Goal: Connect with others: Connect with others

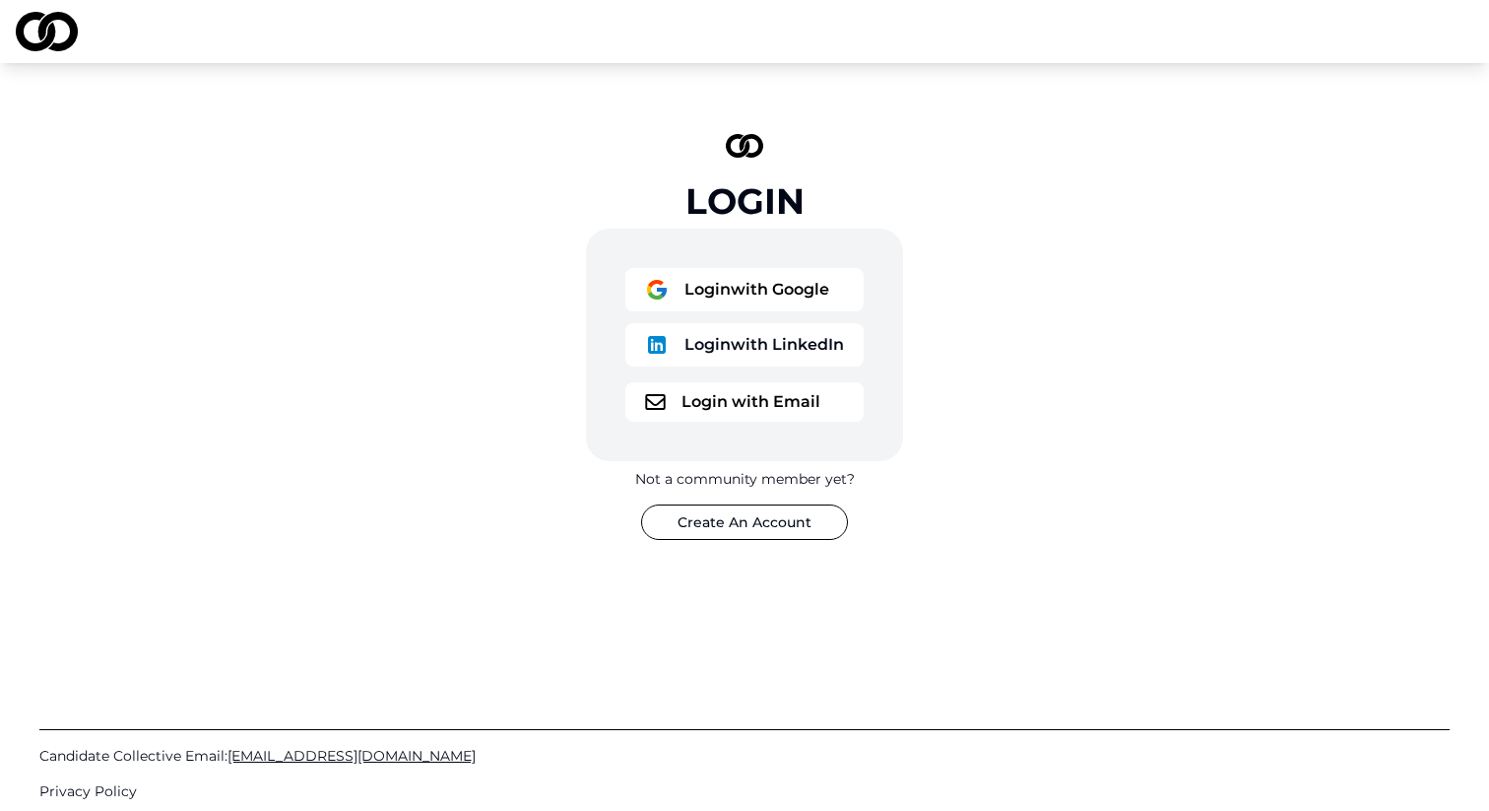
click at [801, 276] on button "Login with Google" at bounding box center [744, 289] width 238 height 43
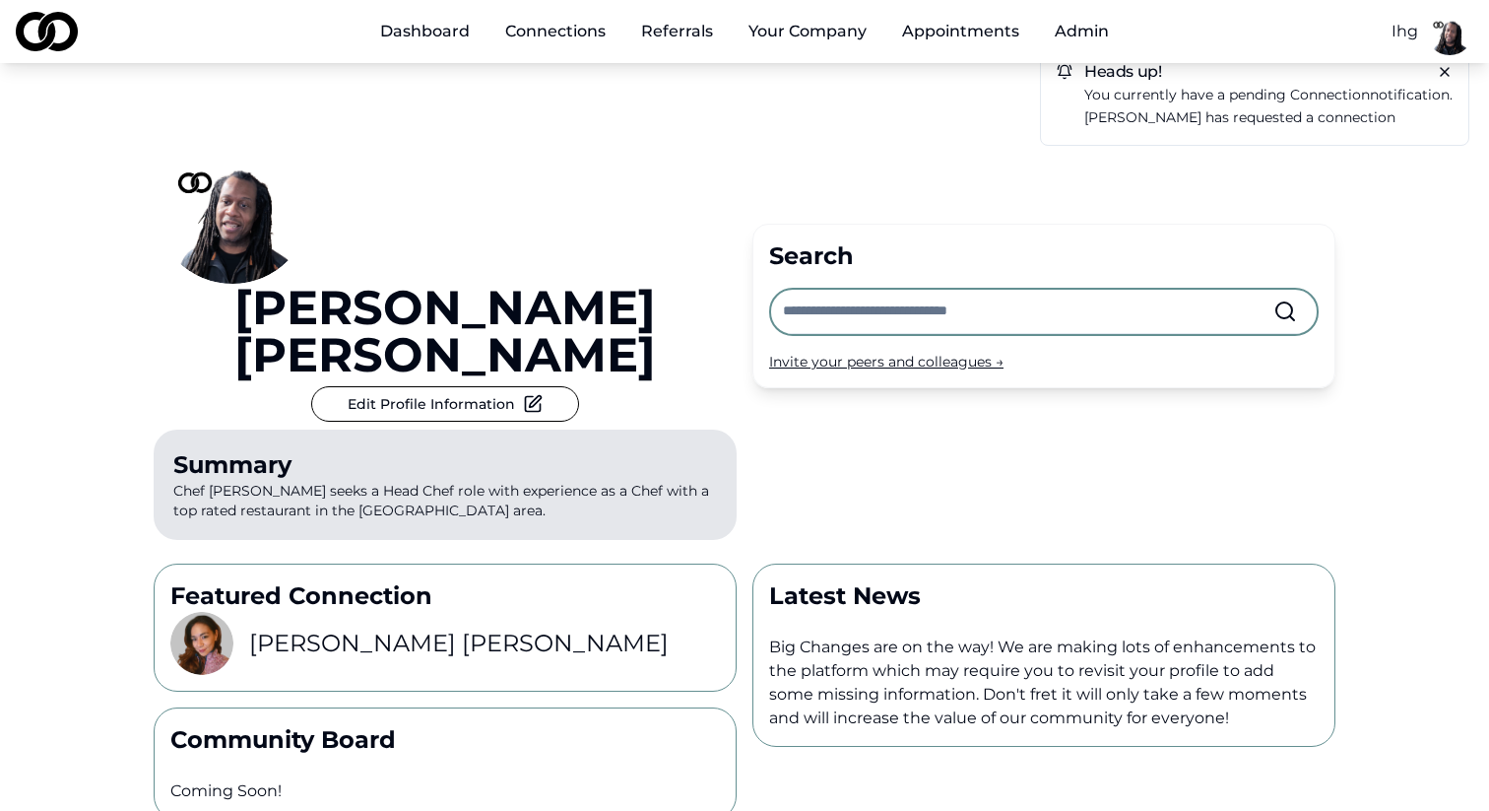
click at [1447, 69] on icon at bounding box center [1445, 72] width 8 height 8
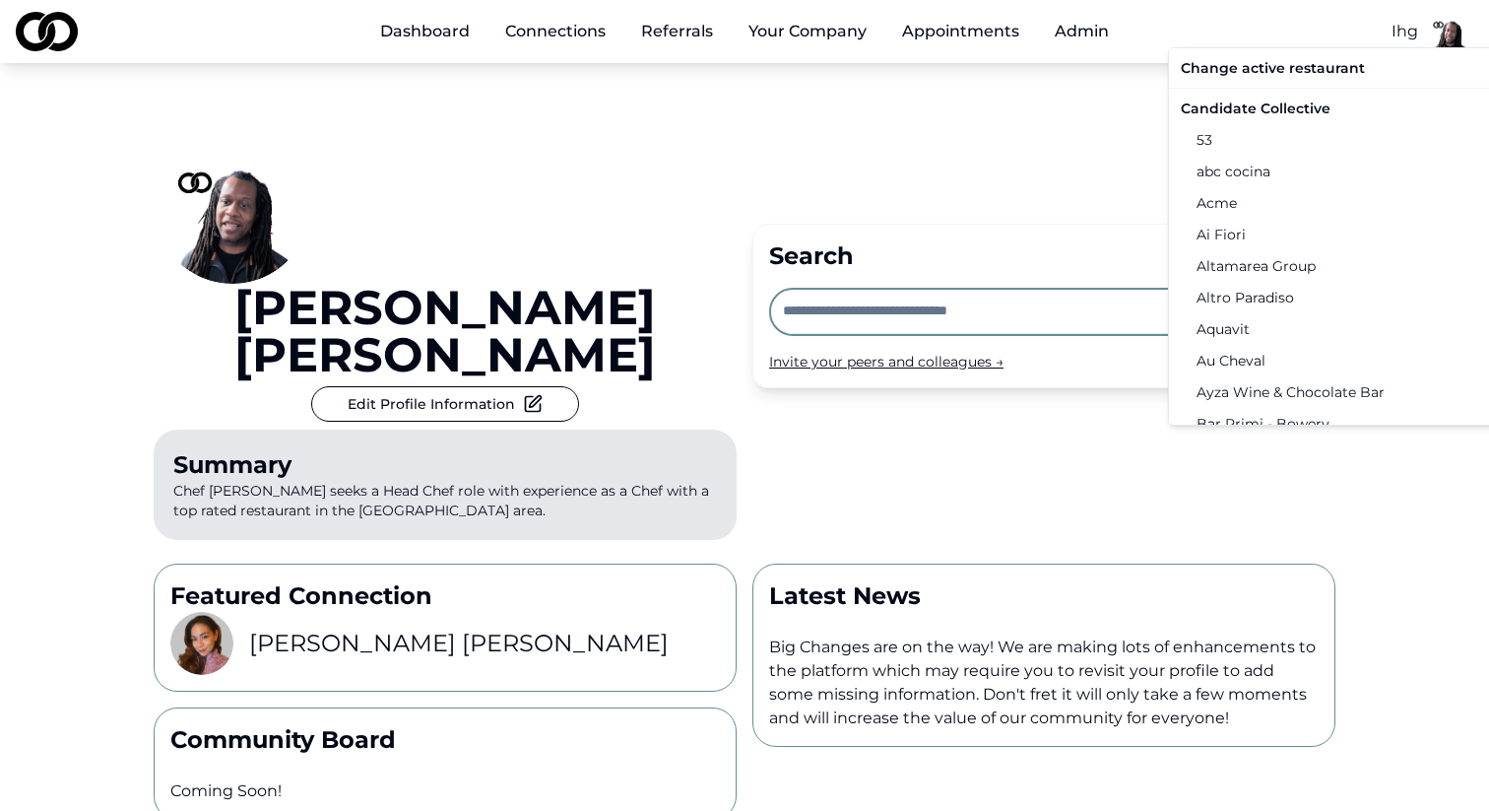
click at [1413, 35] on html "Dashboard Connections Referrals Your Company Appointments Admin Ihg [PERSON_NAM…" at bounding box center [744, 405] width 1489 height 811
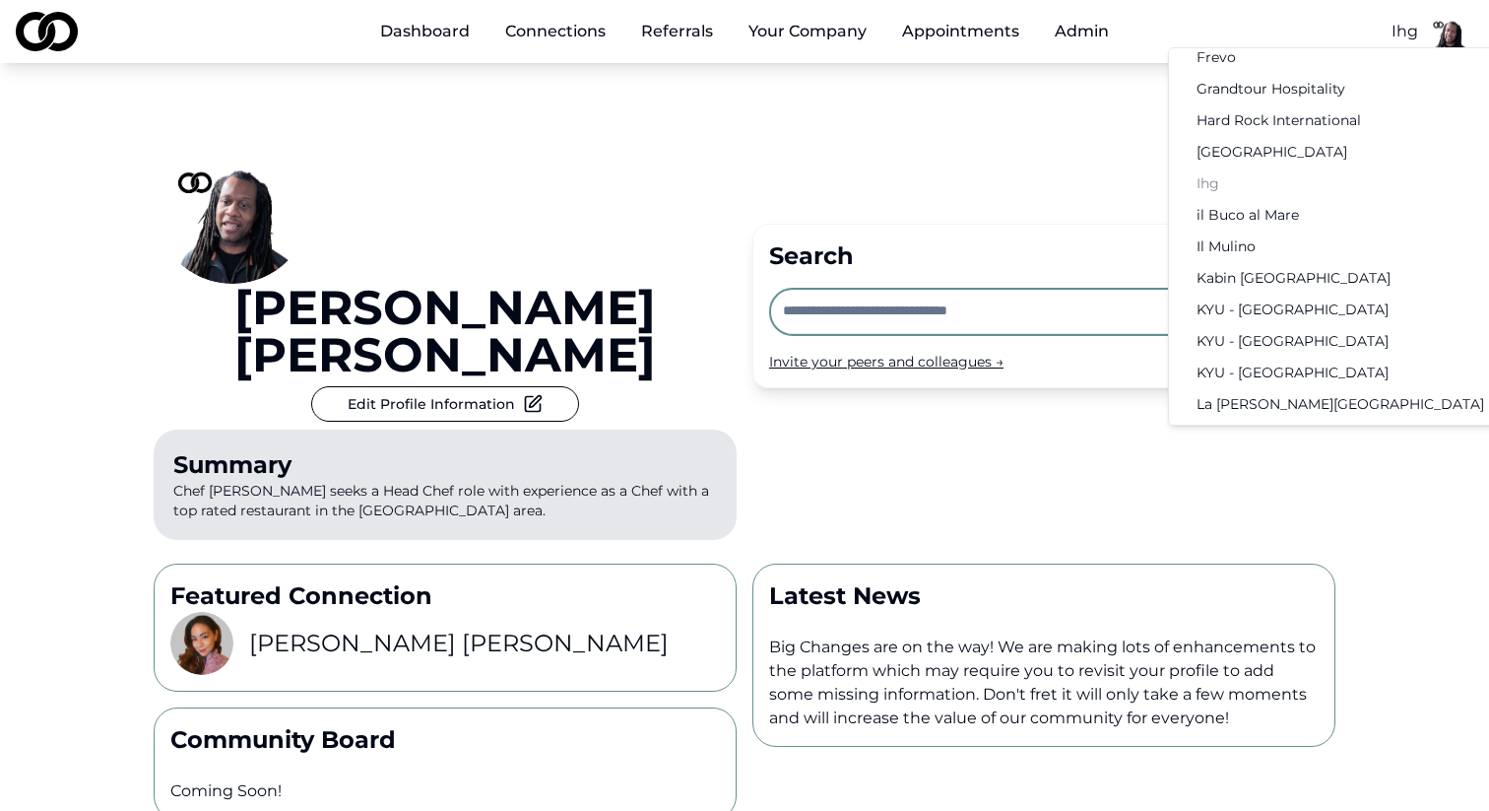
scroll to position [1012, 0]
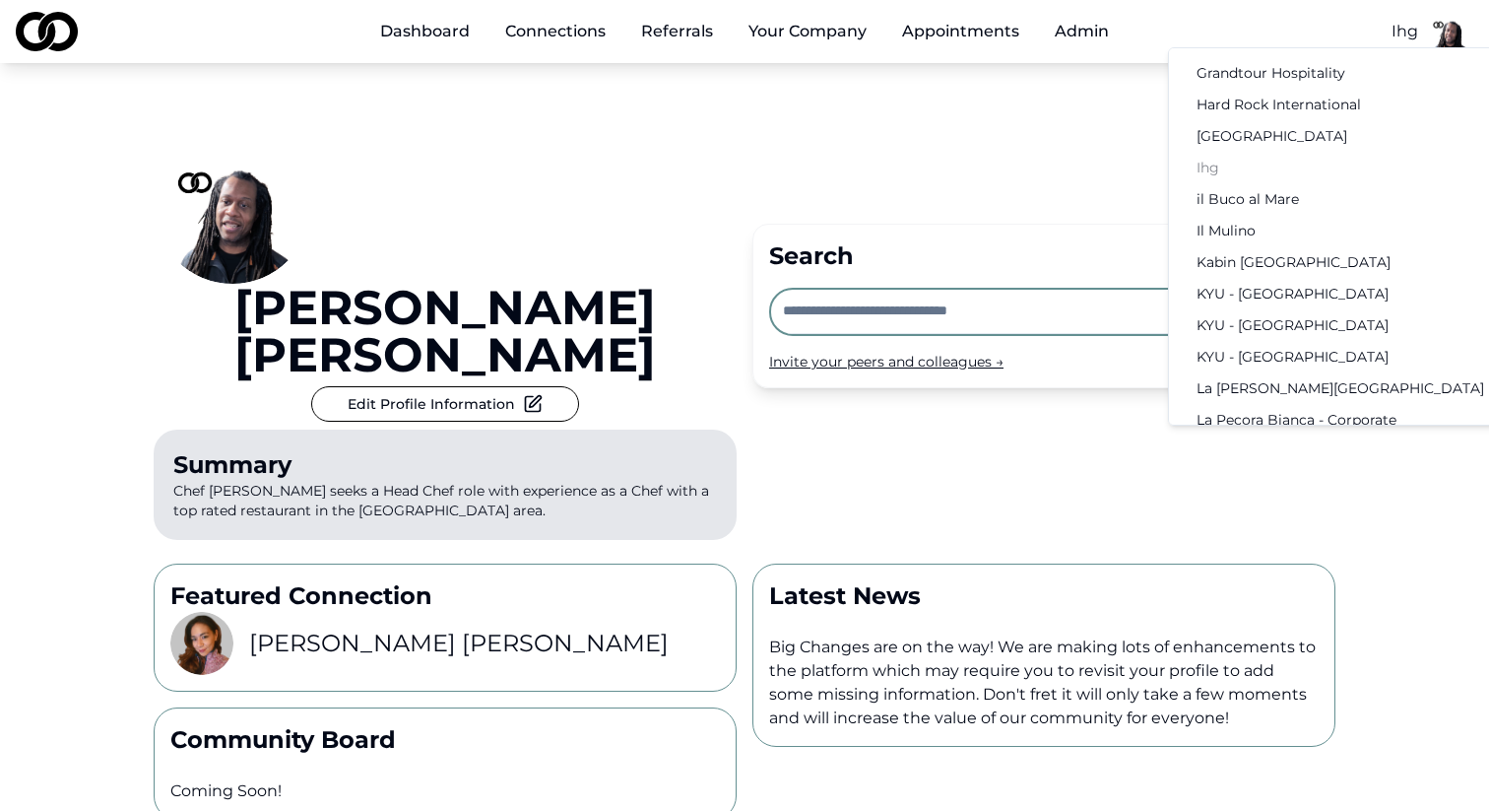
click at [1202, 168] on div "Change active restaurant Candidate Collective 53 abc cocina Acme [PERSON_NAME] …" at bounding box center [1377, 236] width 418 height 378
click at [1056, 105] on html "Dashboard Connections Referrals Your Company Appointments Admin Ihg [PERSON_NAM…" at bounding box center [744, 405] width 1489 height 811
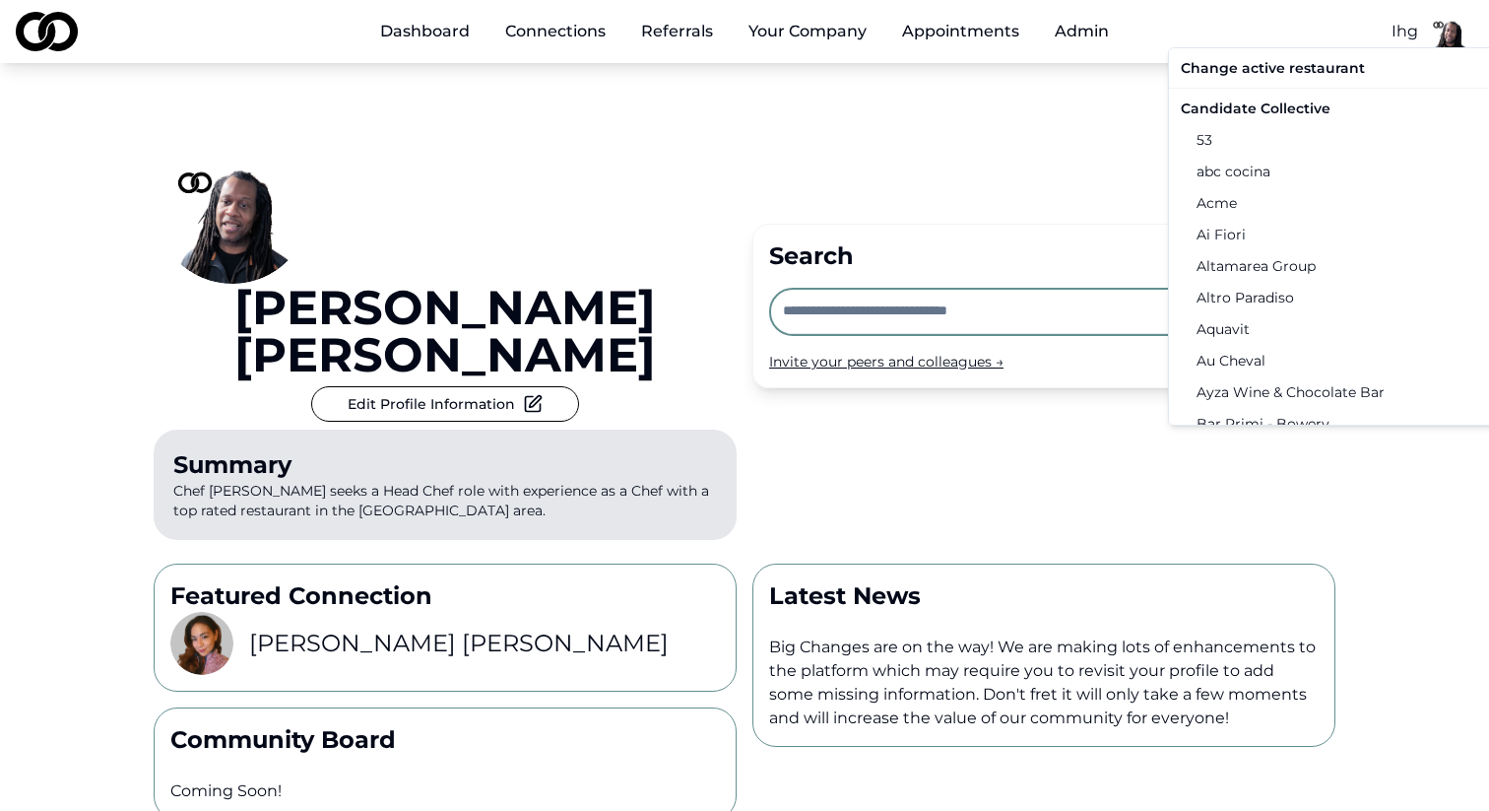
click at [1394, 35] on html "Dashboard Connections Referrals Your Company Appointments Admin Ihg [PERSON_NAM…" at bounding box center [744, 405] width 1489 height 811
click at [1008, 82] on html "Dashboard Connections Referrals Your Company Appointments Admin Ihg [PERSON_NAM…" at bounding box center [744, 405] width 1489 height 811
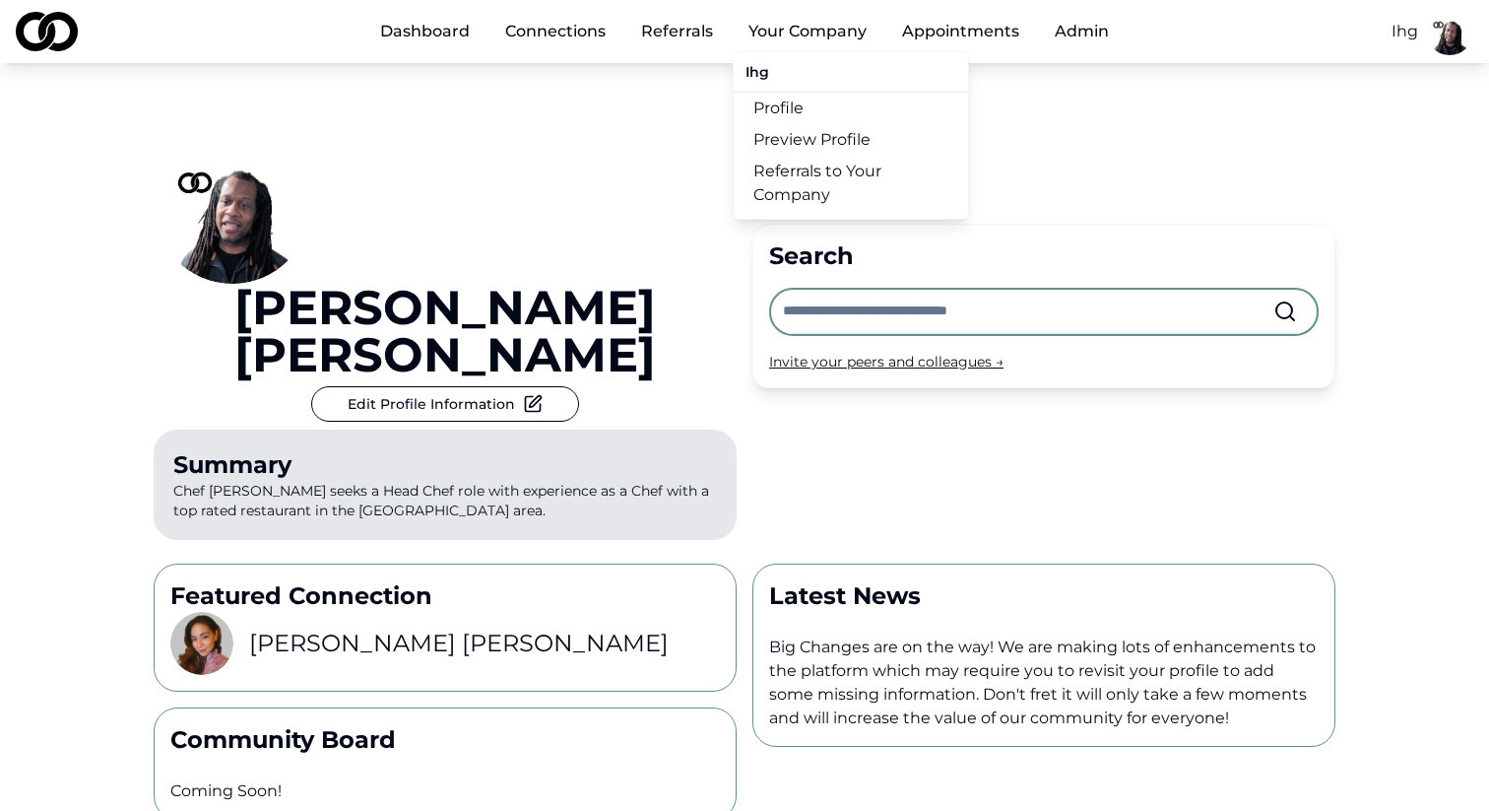
click at [811, 106] on link "Profile" at bounding box center [851, 109] width 234 height 32
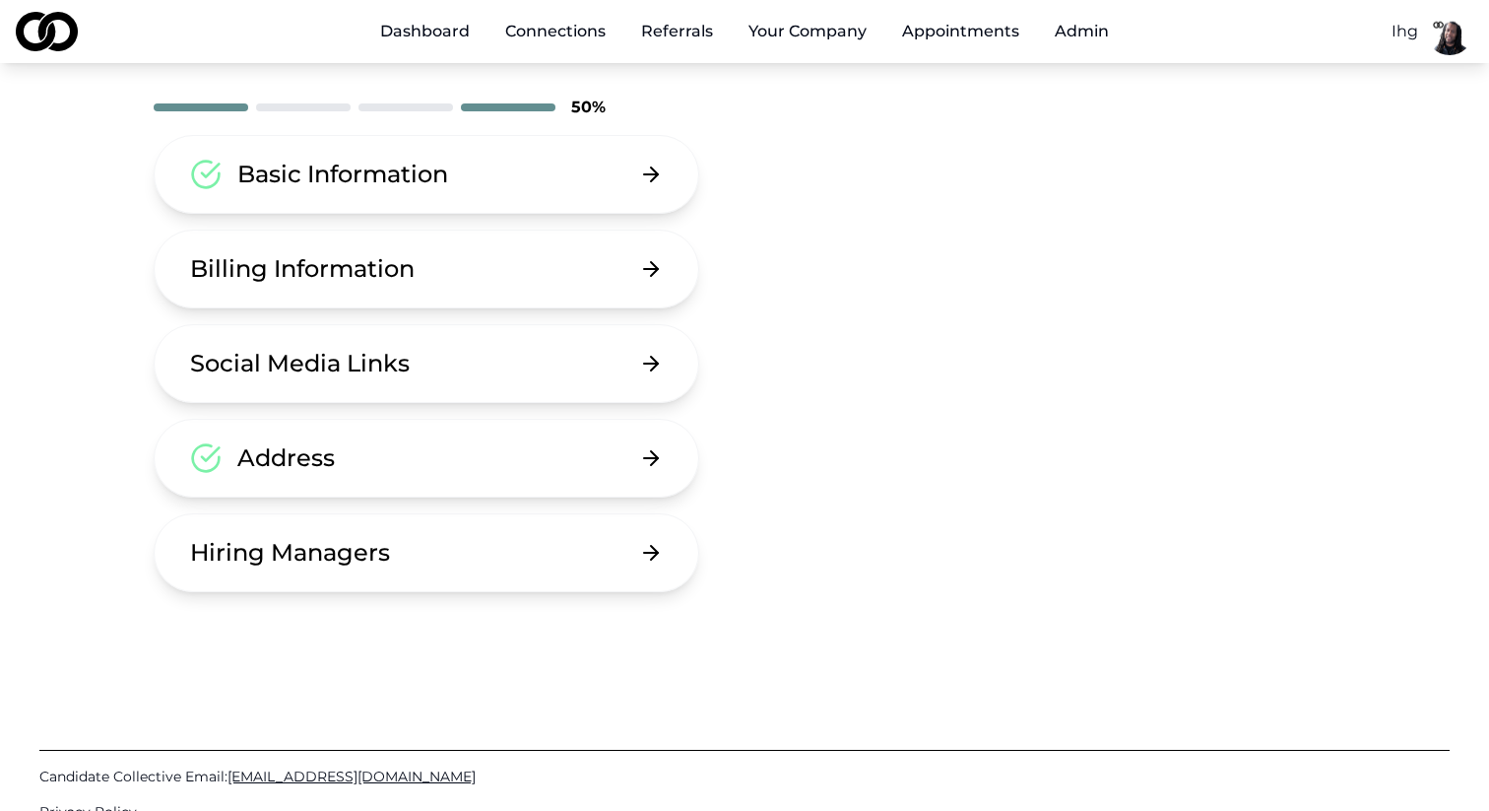
scroll to position [95, 0]
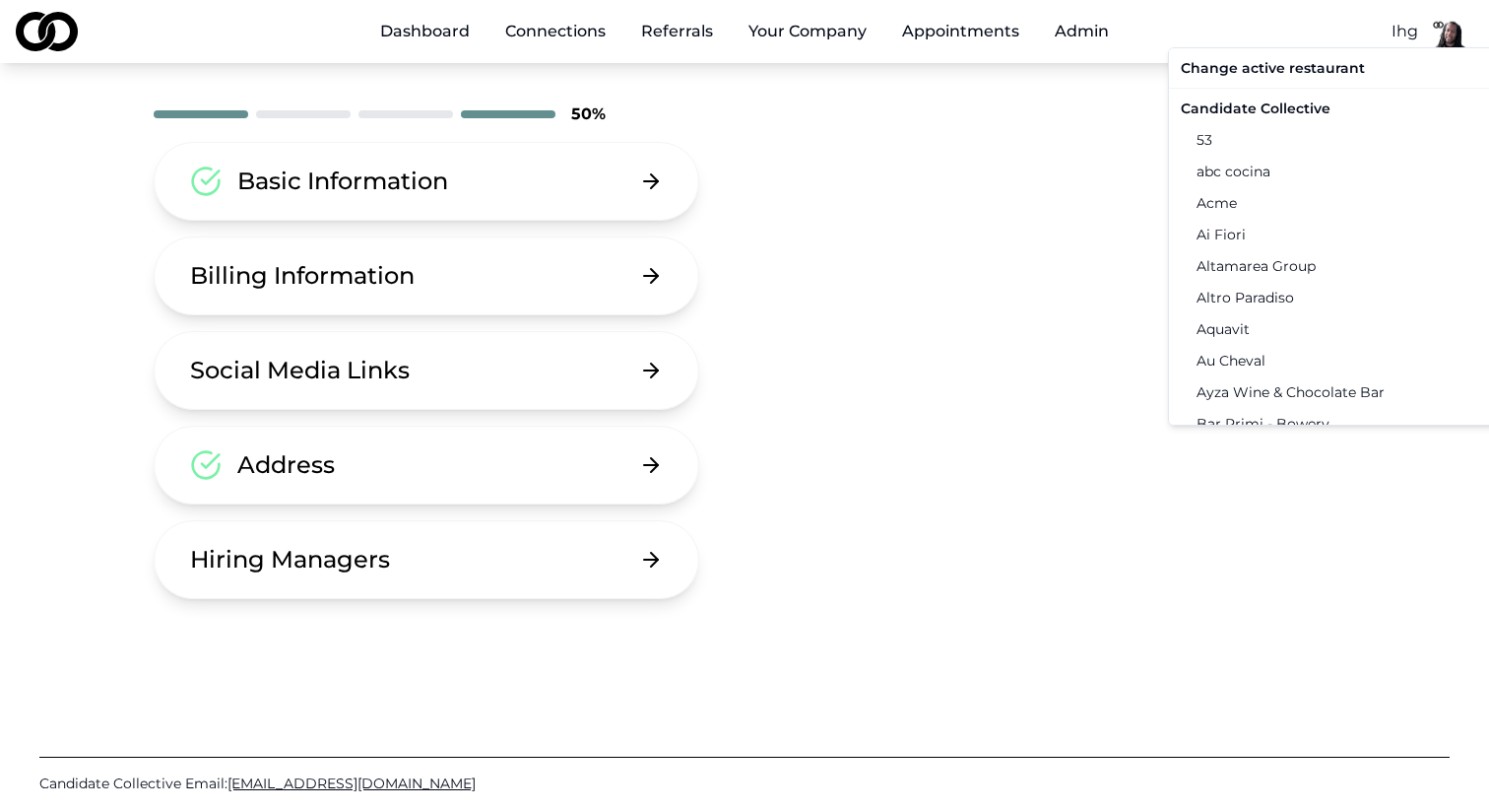
click at [1404, 35] on html "Dashboard Connections Referrals Your Company Appointments Admin Ihg Edit Compan…" at bounding box center [744, 310] width 1489 height 811
click at [790, 35] on html "Dashboard Connections Referrals Your Company Appointments Admin Ihg Edit Compan…" at bounding box center [744, 310] width 1489 height 811
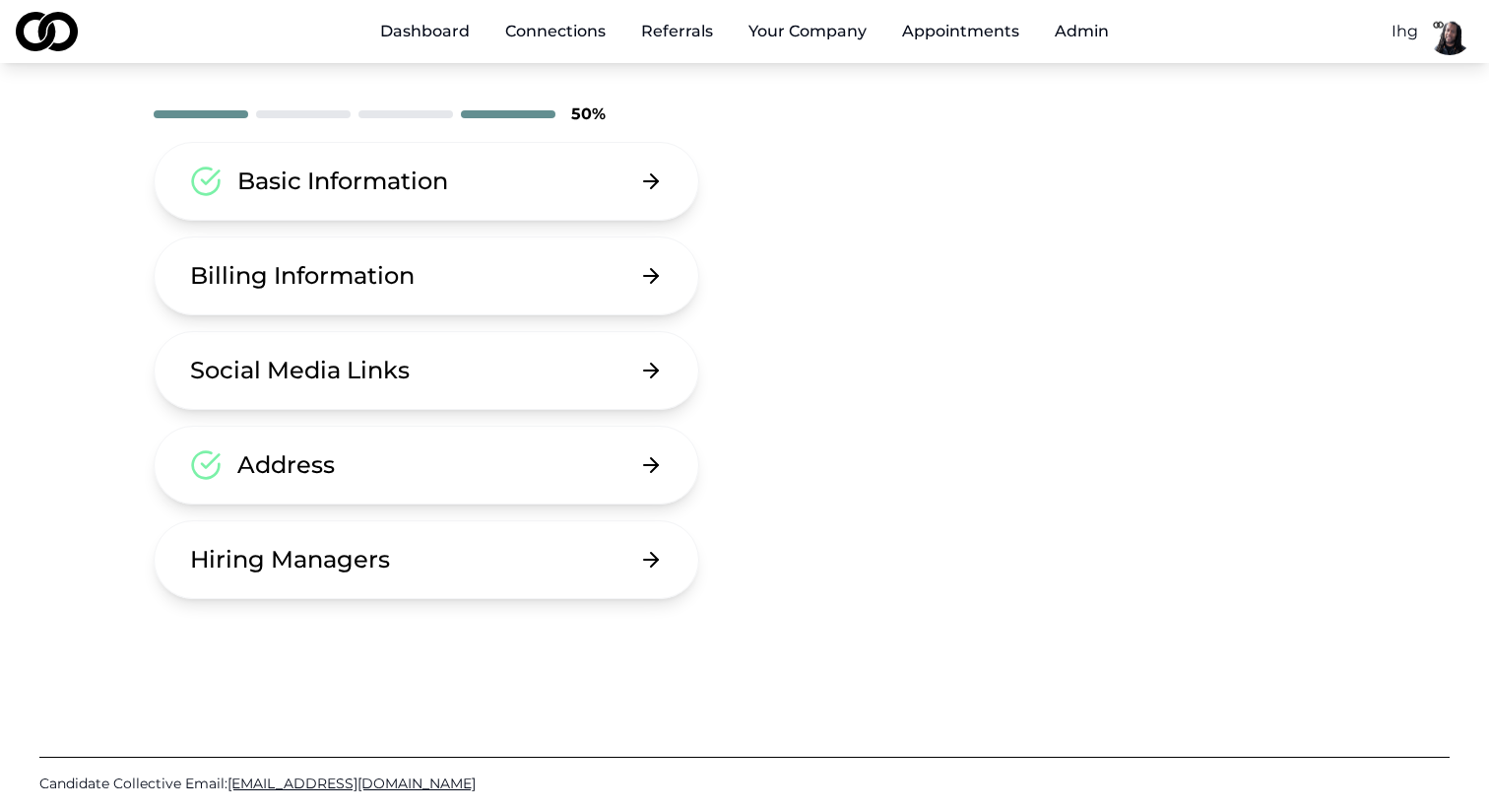
click at [790, 35] on button "Your Company" at bounding box center [808, 31] width 150 height 39
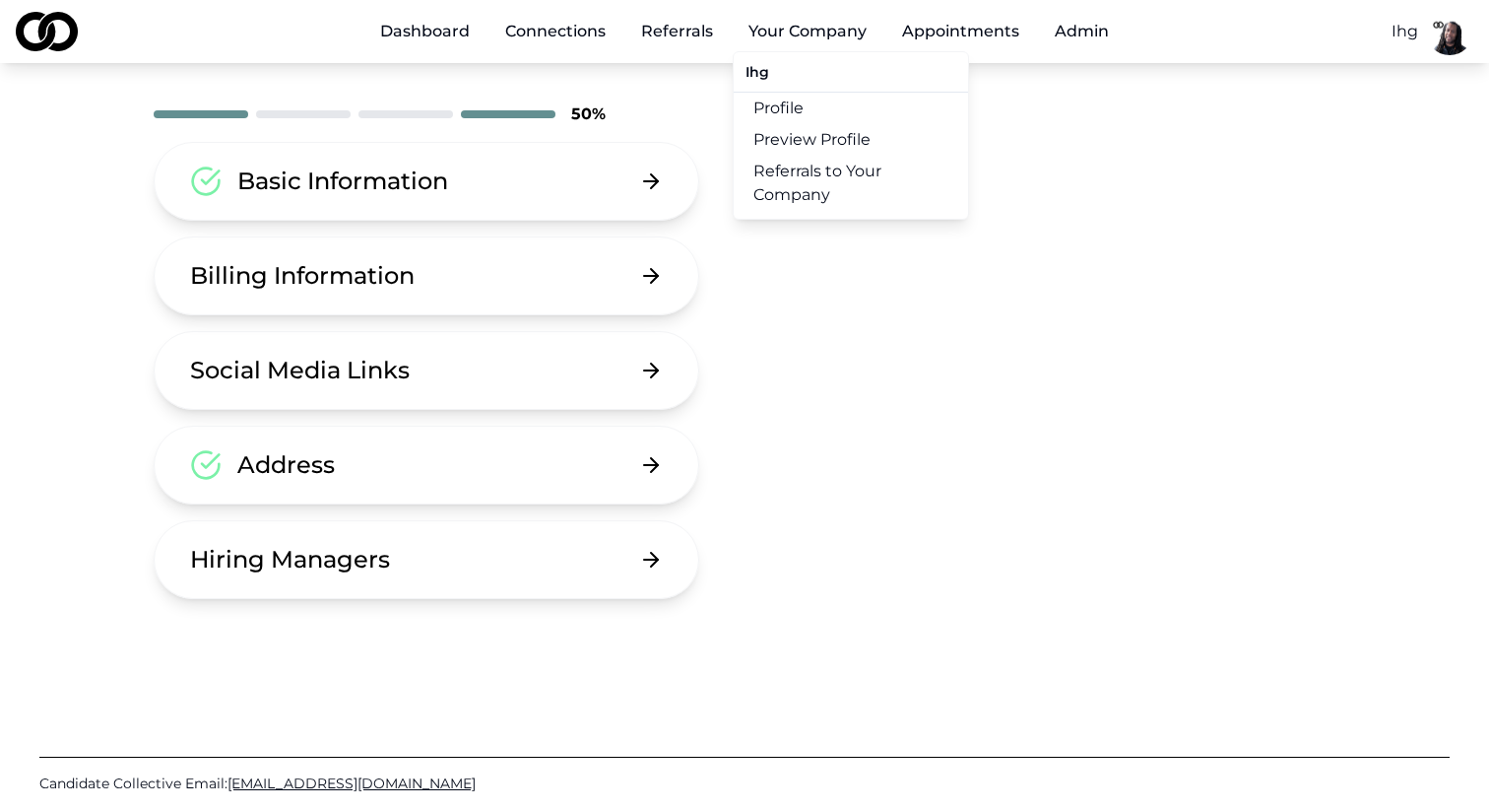
click at [785, 116] on link "Profile" at bounding box center [851, 109] width 234 height 32
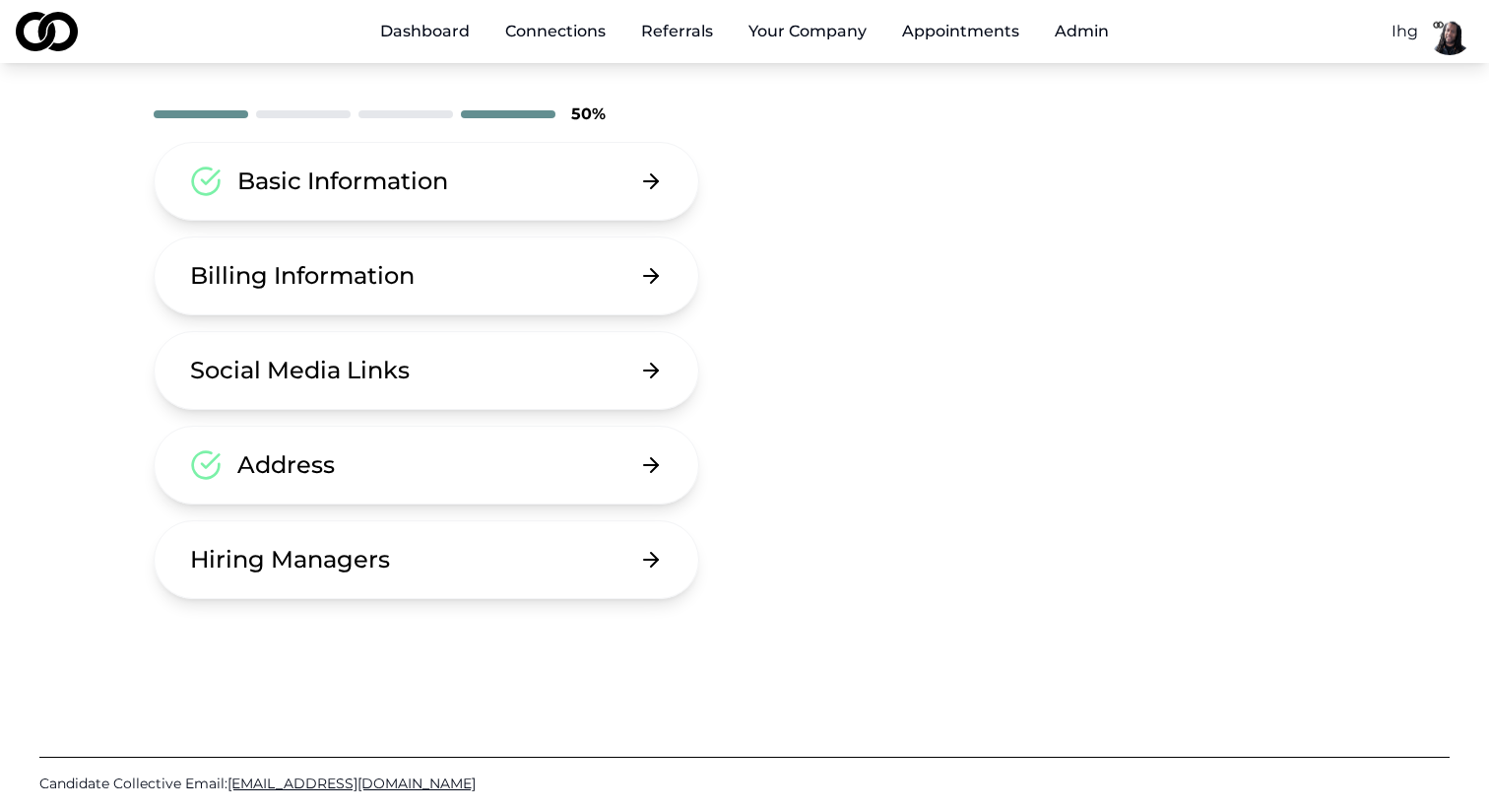
scroll to position [0, 0]
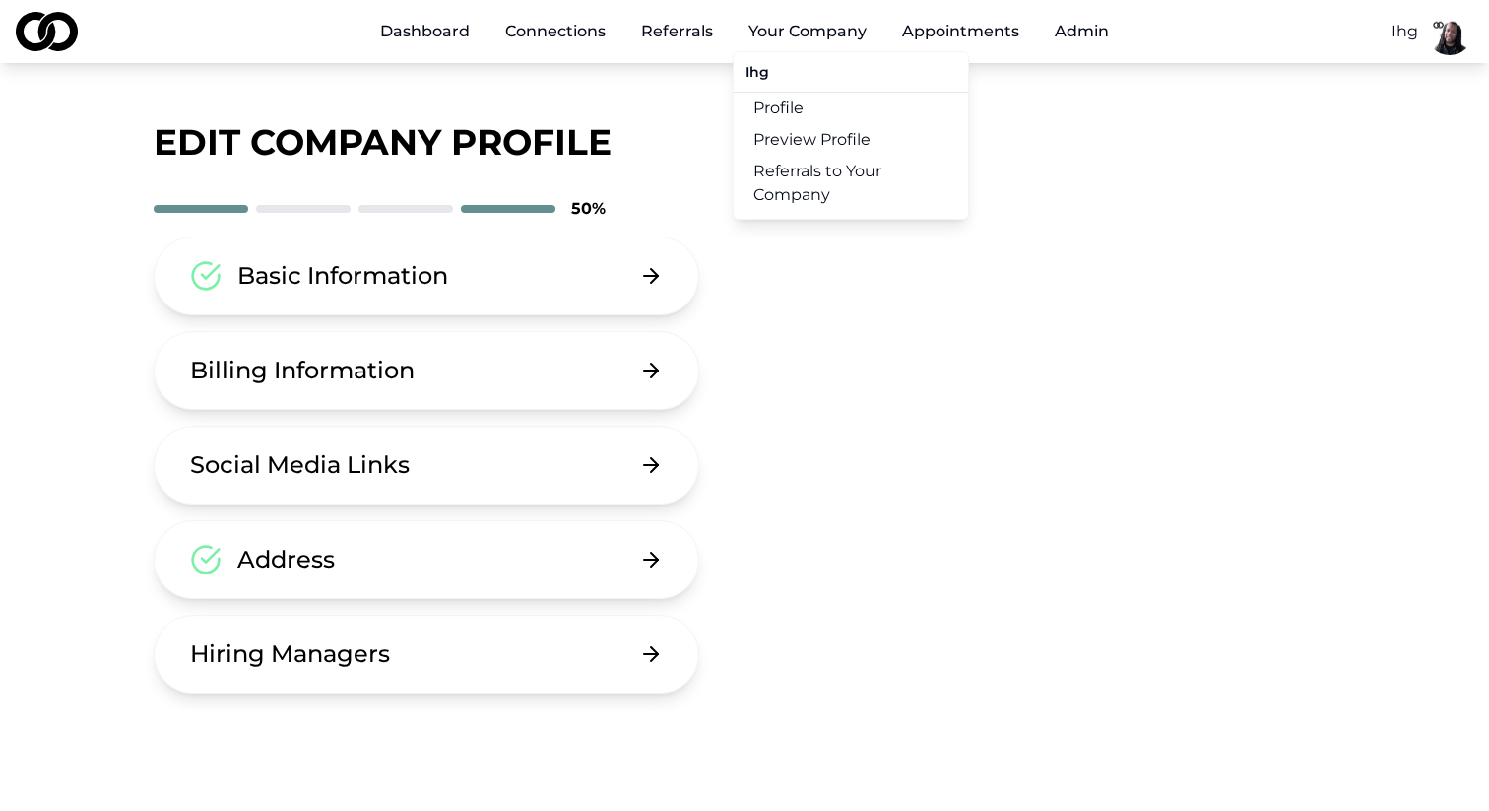
click at [803, 29] on button "Your Company" at bounding box center [808, 31] width 150 height 39
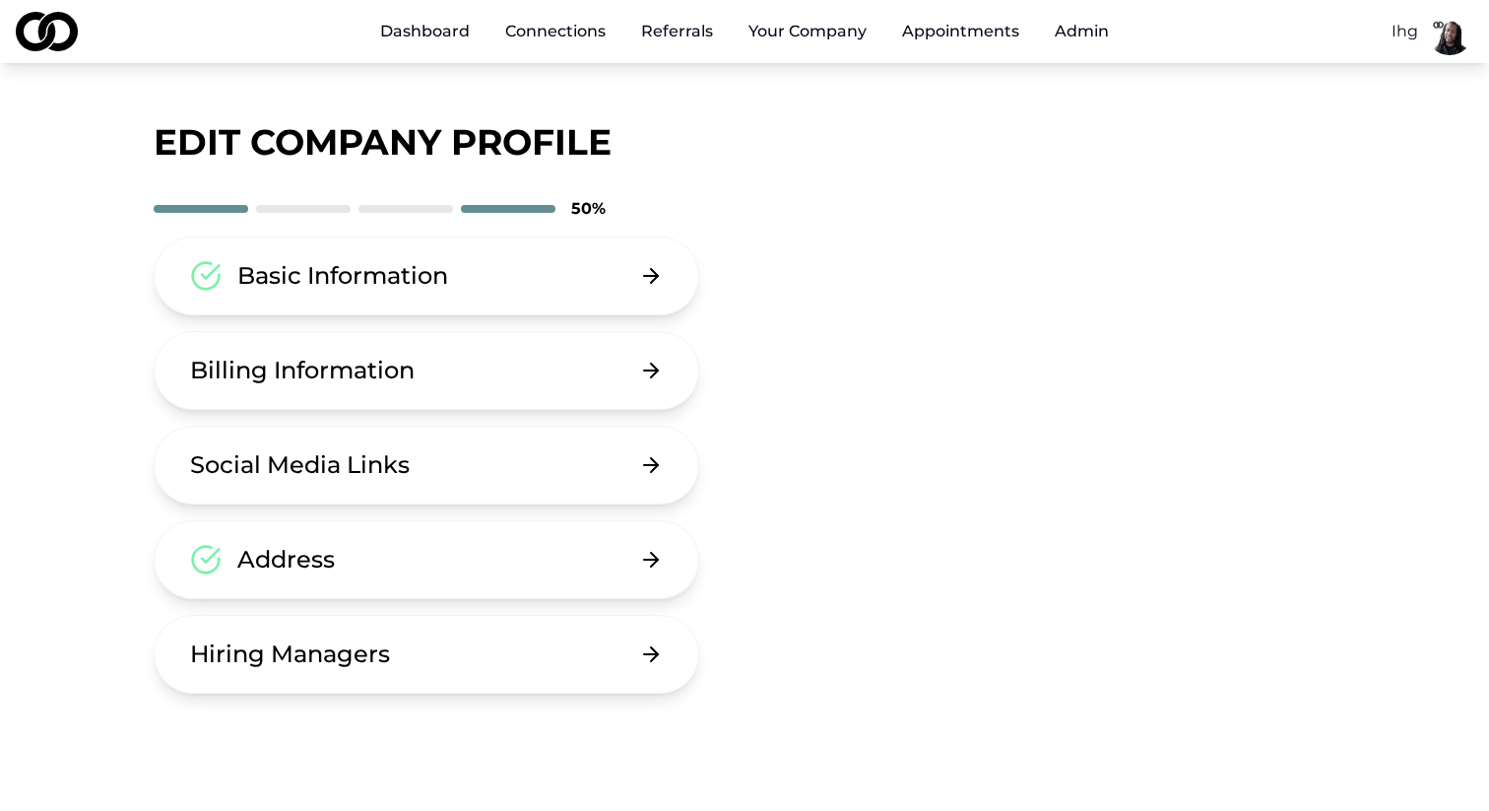
click at [803, 29] on button "Your Company" at bounding box center [808, 31] width 150 height 39
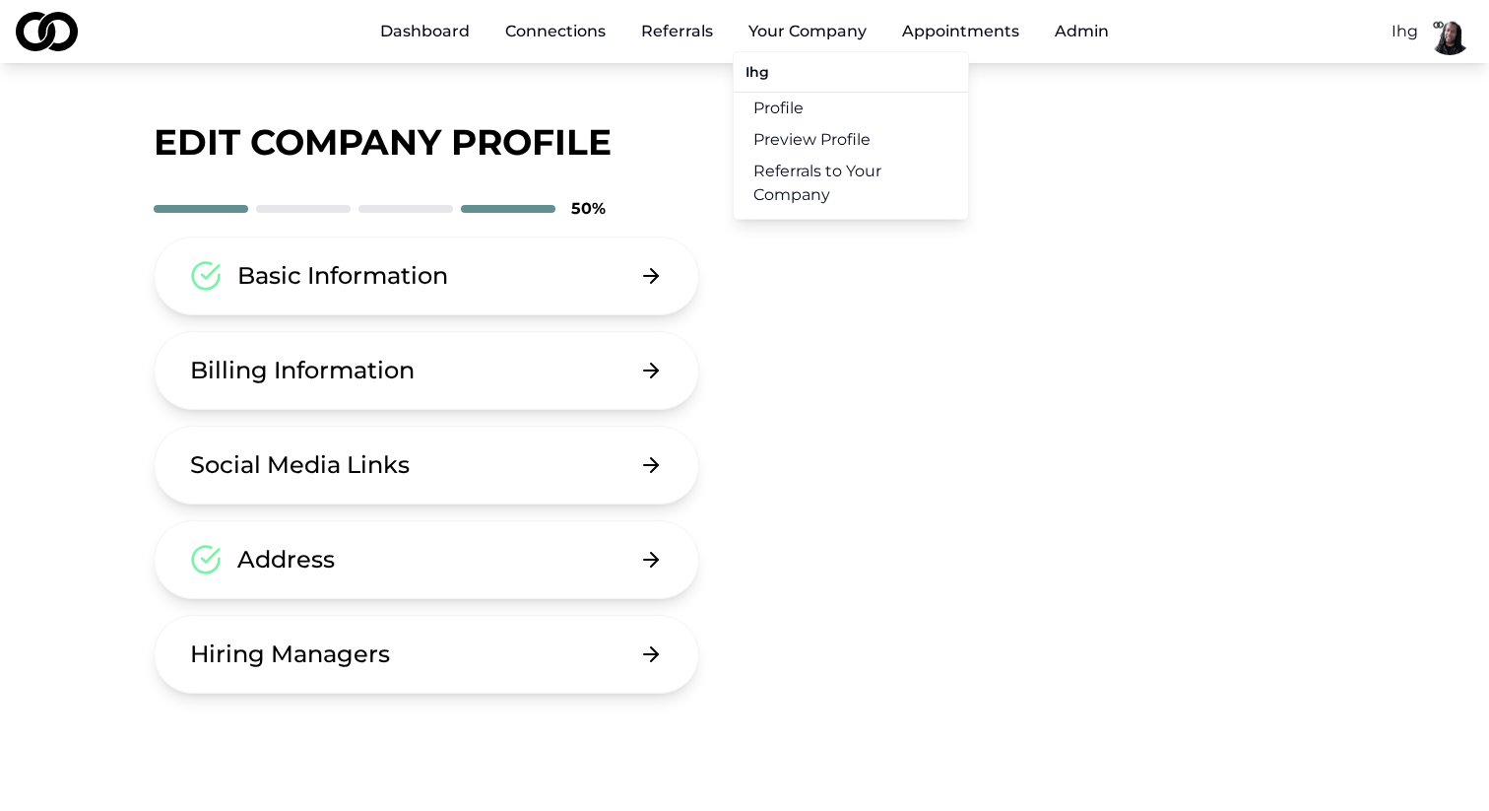
click at [796, 142] on link "Preview Profile" at bounding box center [851, 140] width 234 height 32
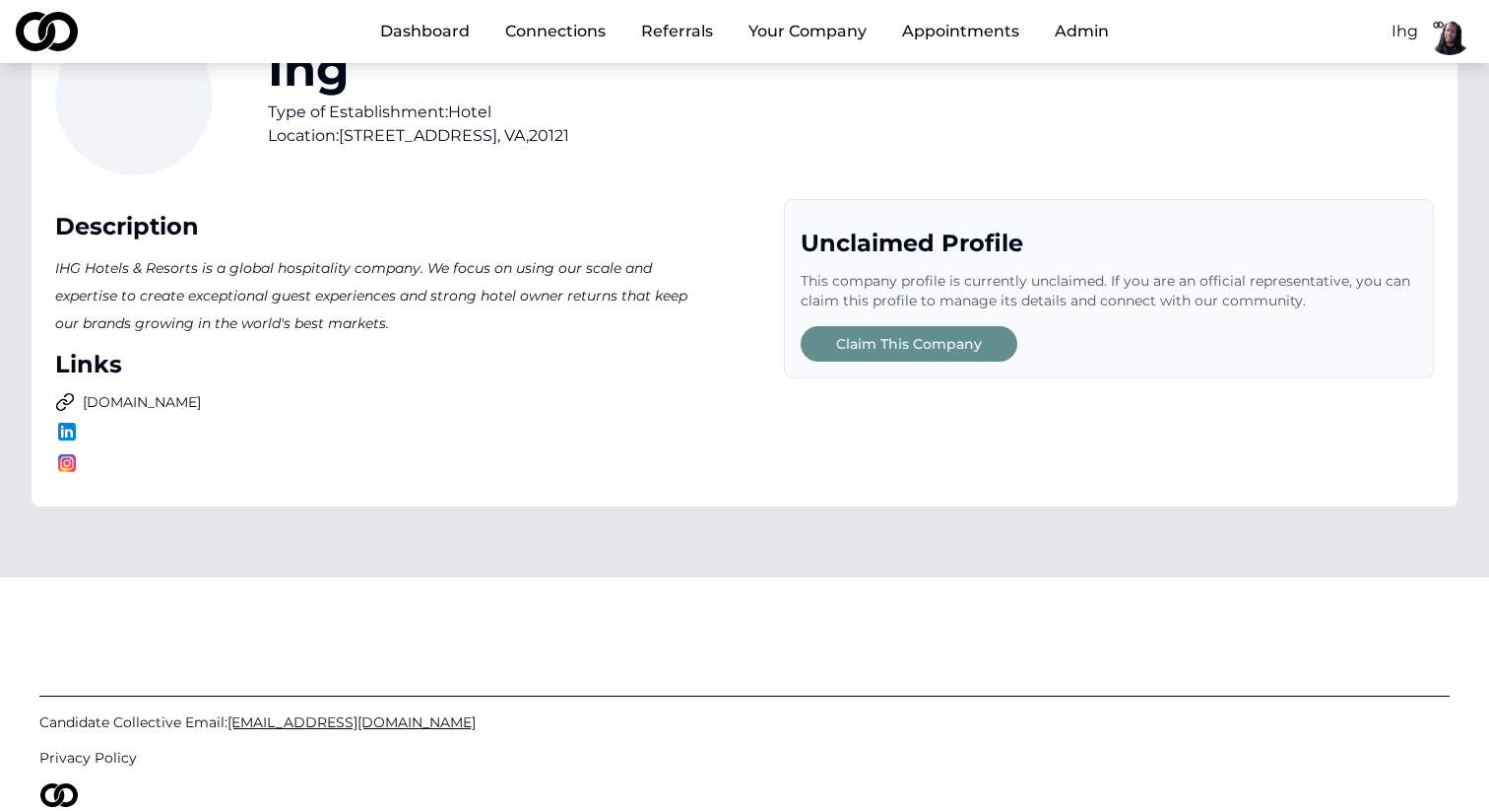
scroll to position [143, 0]
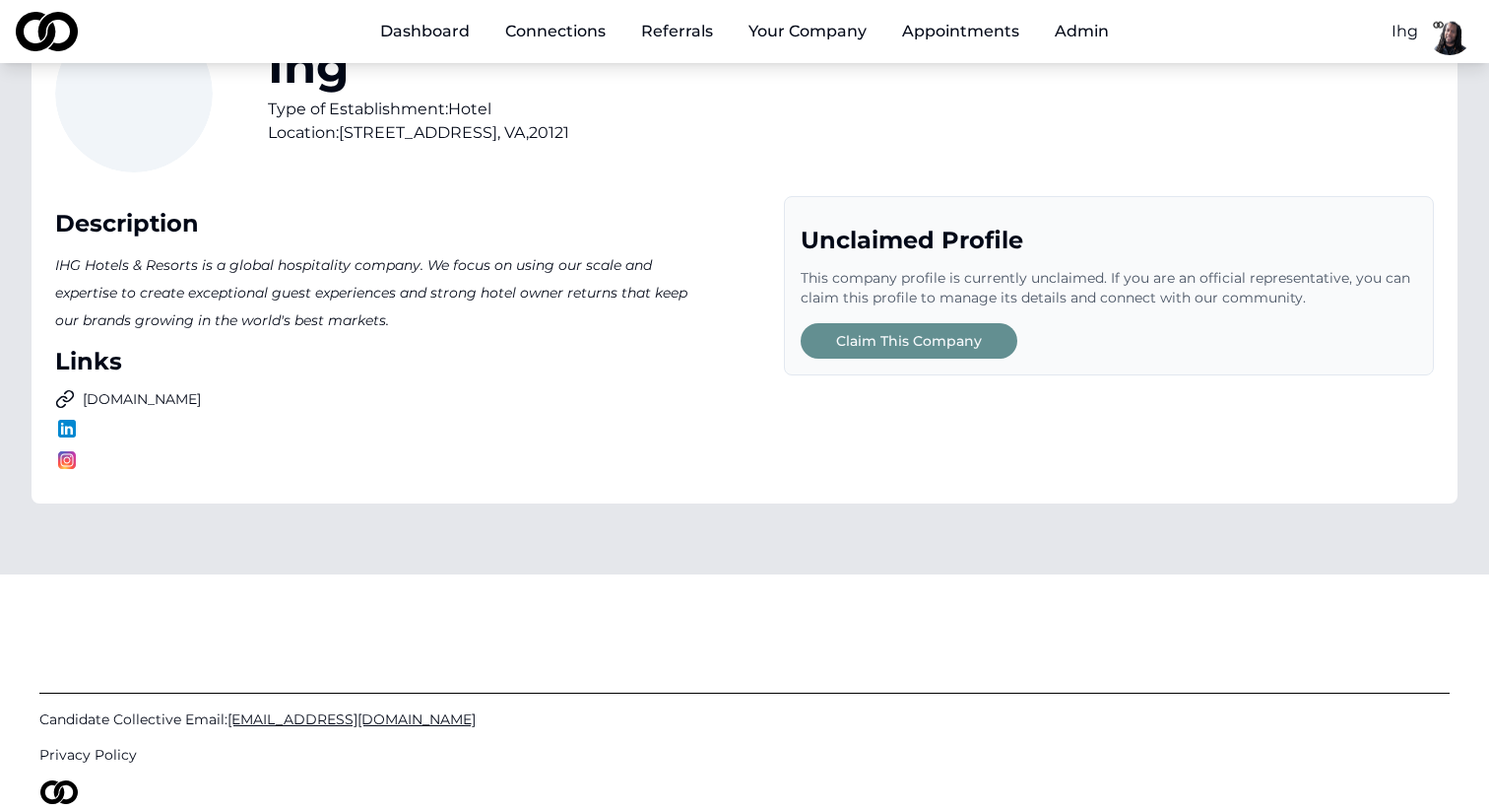
click at [786, 32] on button "Your Company" at bounding box center [808, 31] width 150 height 39
click at [789, 32] on button "Your Company" at bounding box center [808, 31] width 150 height 39
click at [759, 407] on div "Description IHG Hotels & Resorts is a global hospitality company. We focus on u…" at bounding box center [744, 338] width 1379 height 284
click at [1406, 32] on html "Dashboard Connections Referrals Your Company Appointments Admin Ihg Ihg Type of…" at bounding box center [744, 262] width 1489 height 811
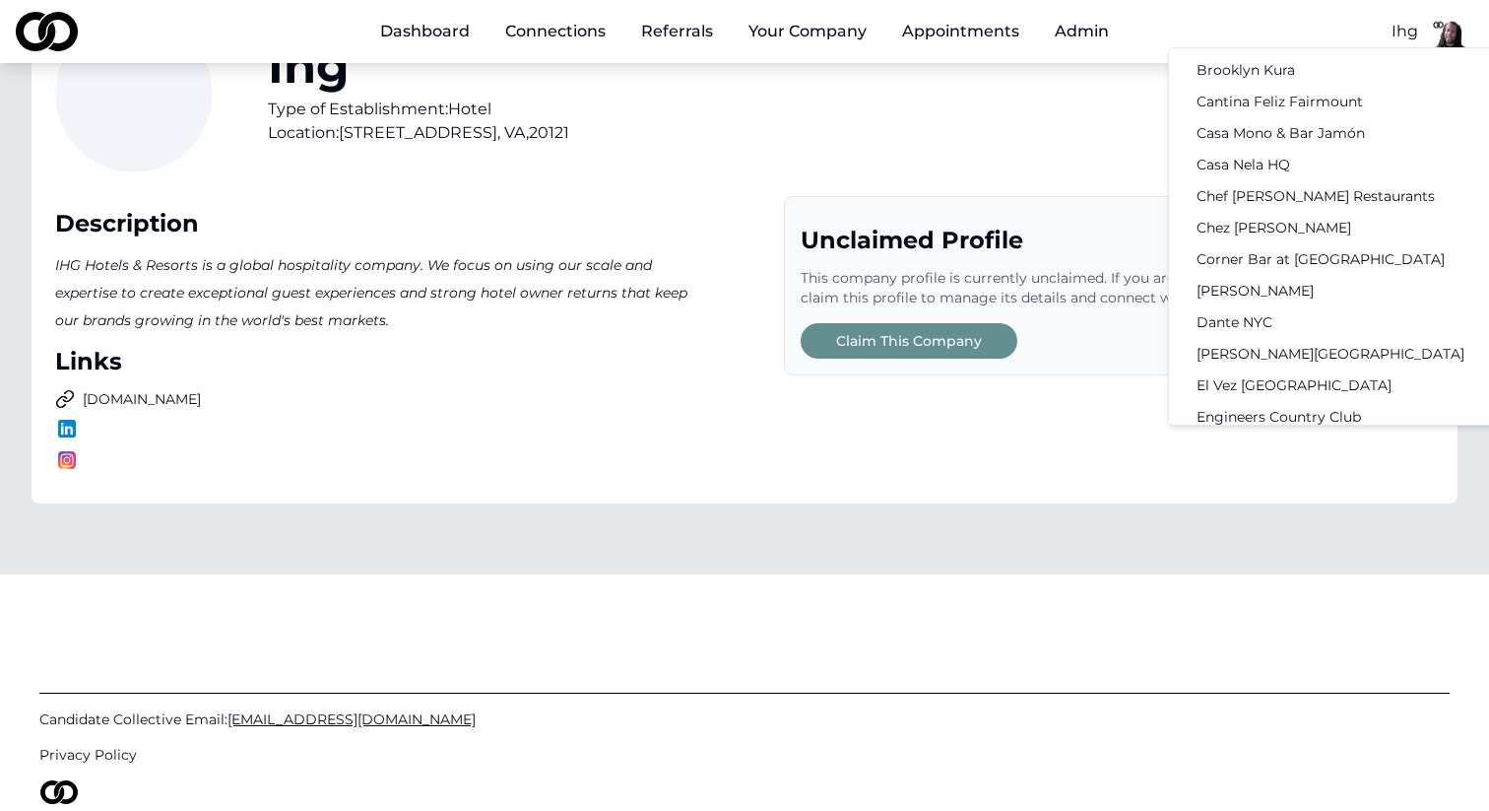
scroll to position [0, 0]
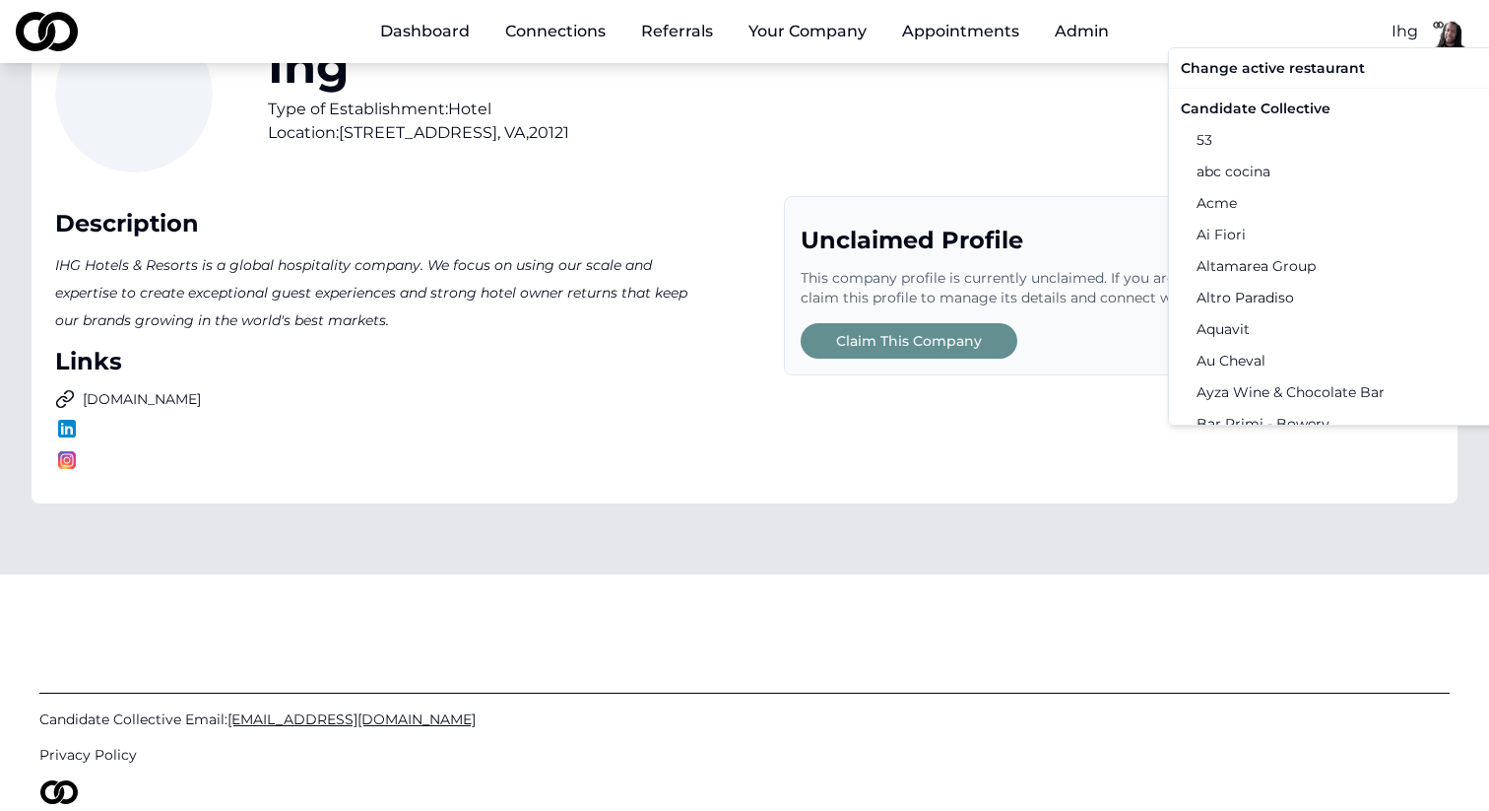
click at [1104, 120] on html "Dashboard Connections Referrals Your Company Appointments Admin Ihg Ihg Type of…" at bounding box center [744, 262] width 1489 height 811
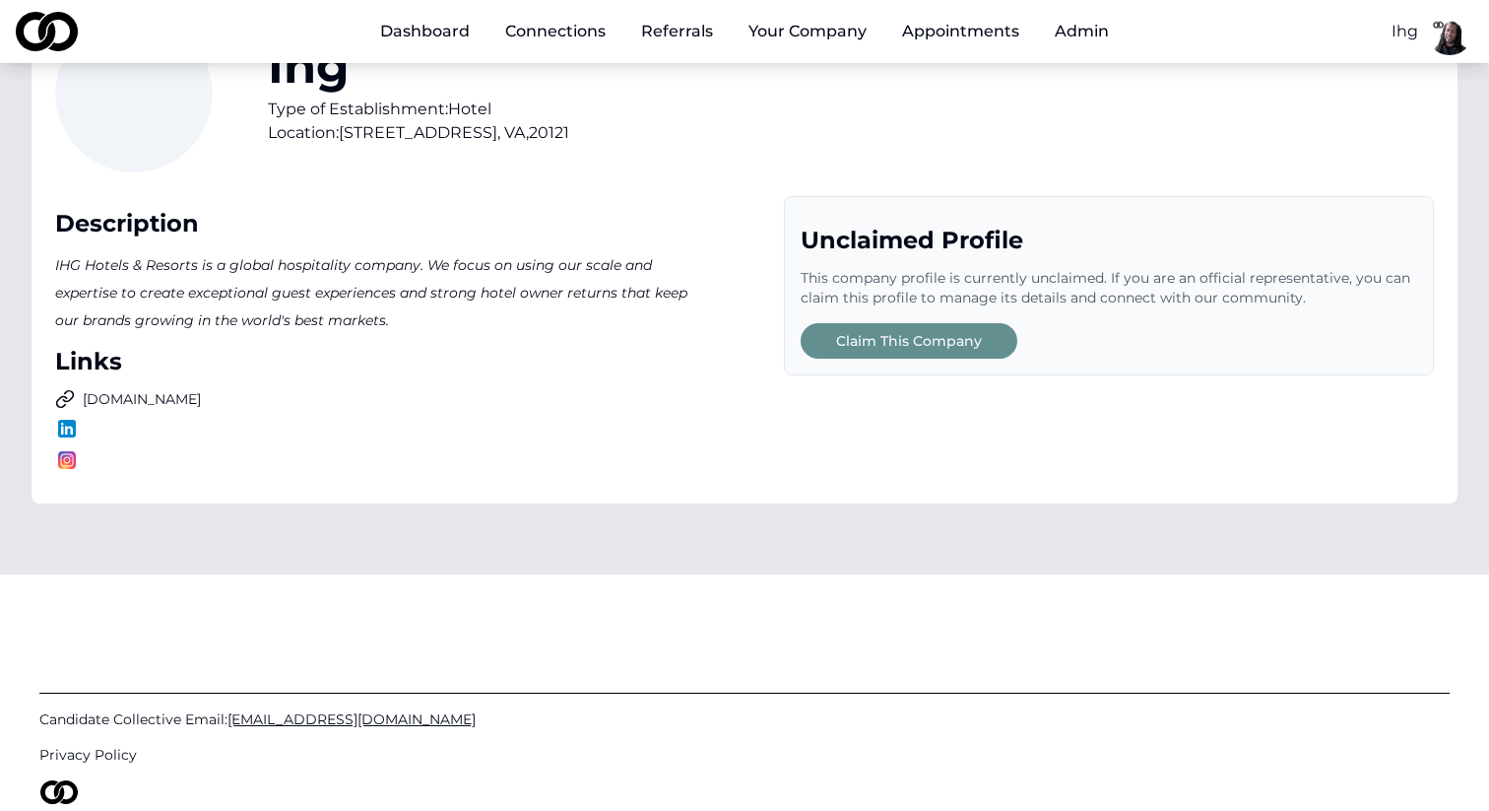
click at [786, 35] on button "Your Company" at bounding box center [808, 31] width 150 height 39
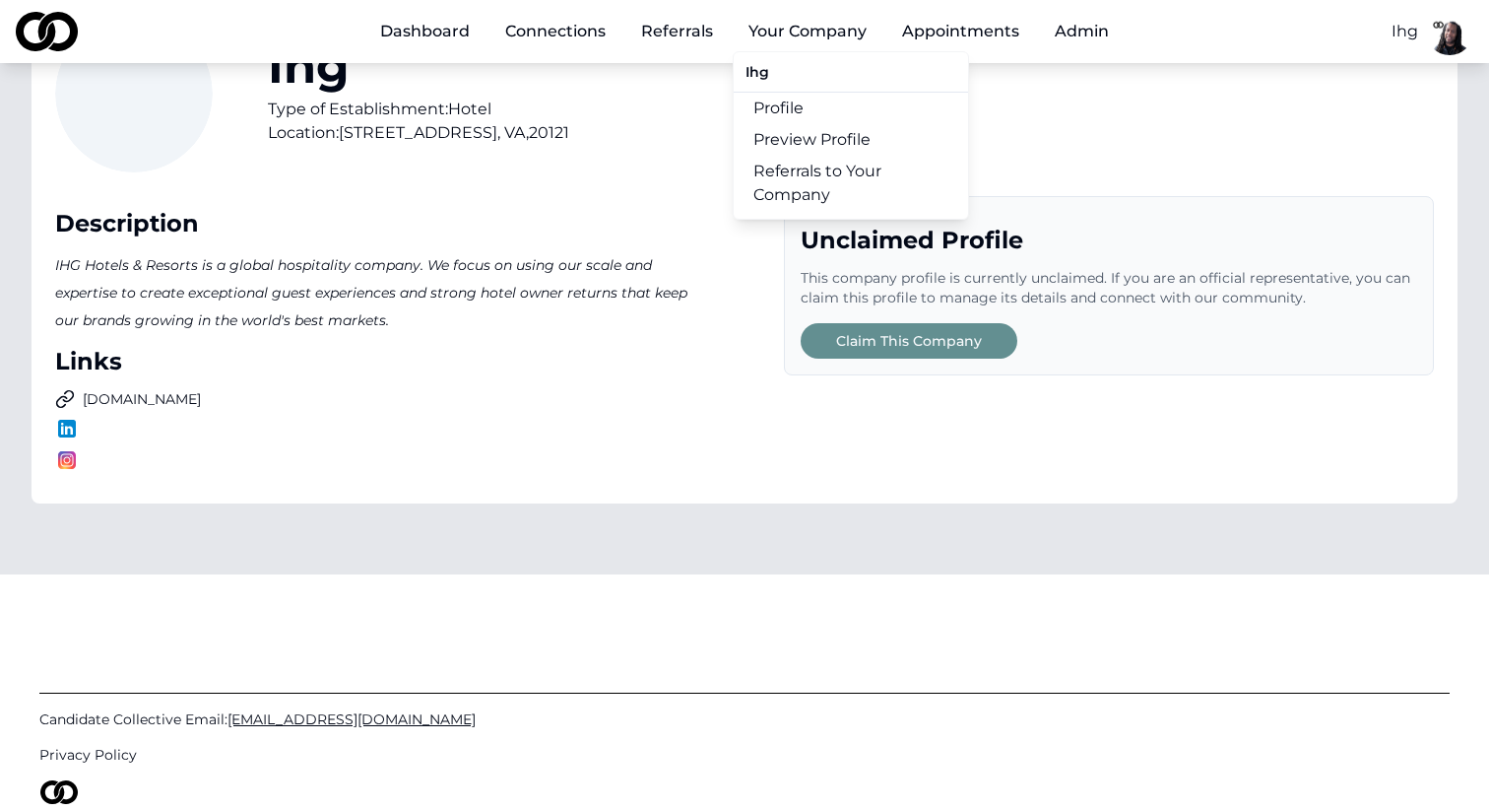
click at [764, 184] on link "Referrals to Your Company" at bounding box center [851, 183] width 234 height 55
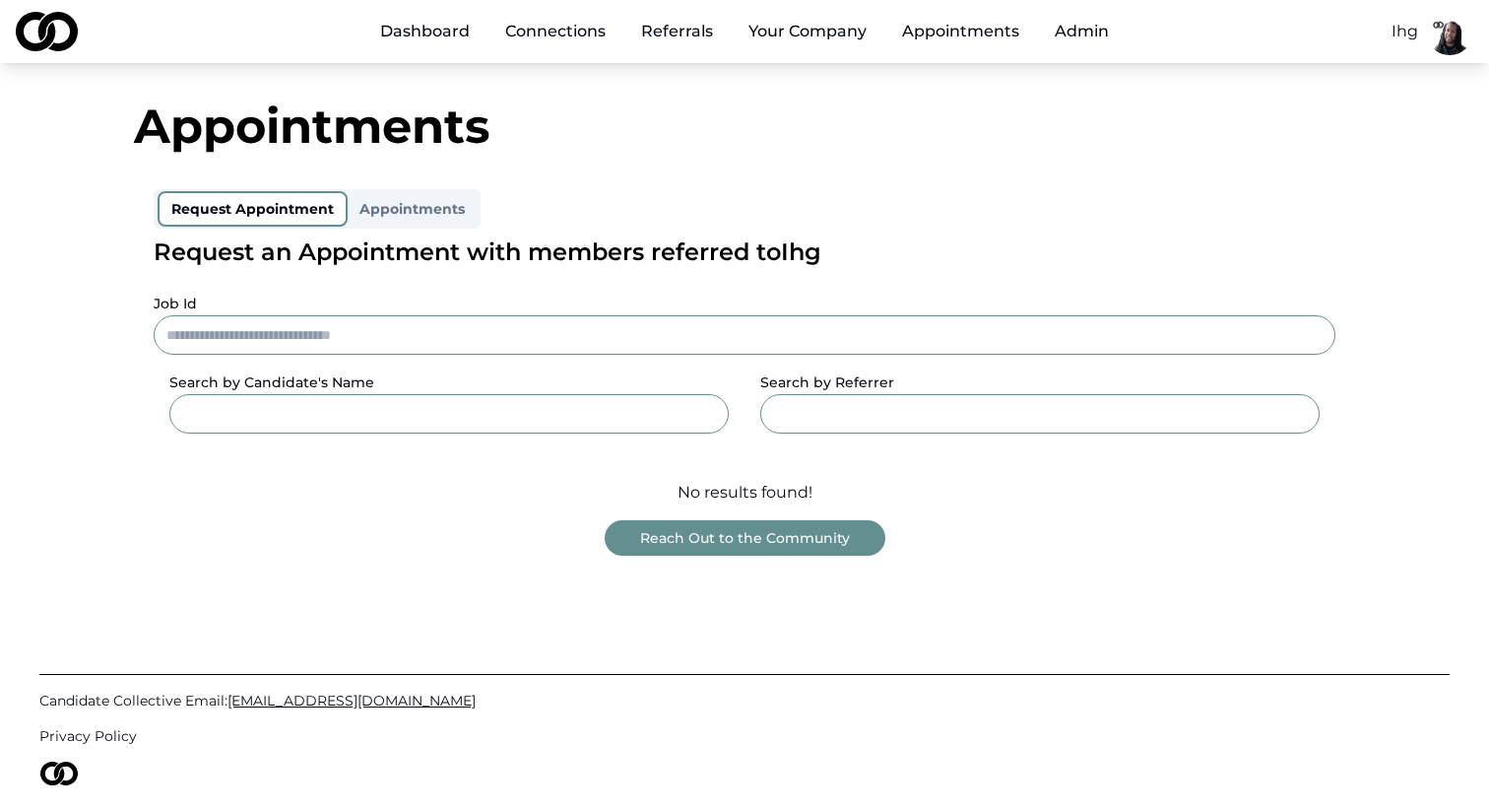
click at [690, 35] on link "Referrals" at bounding box center [676, 31] width 103 height 39
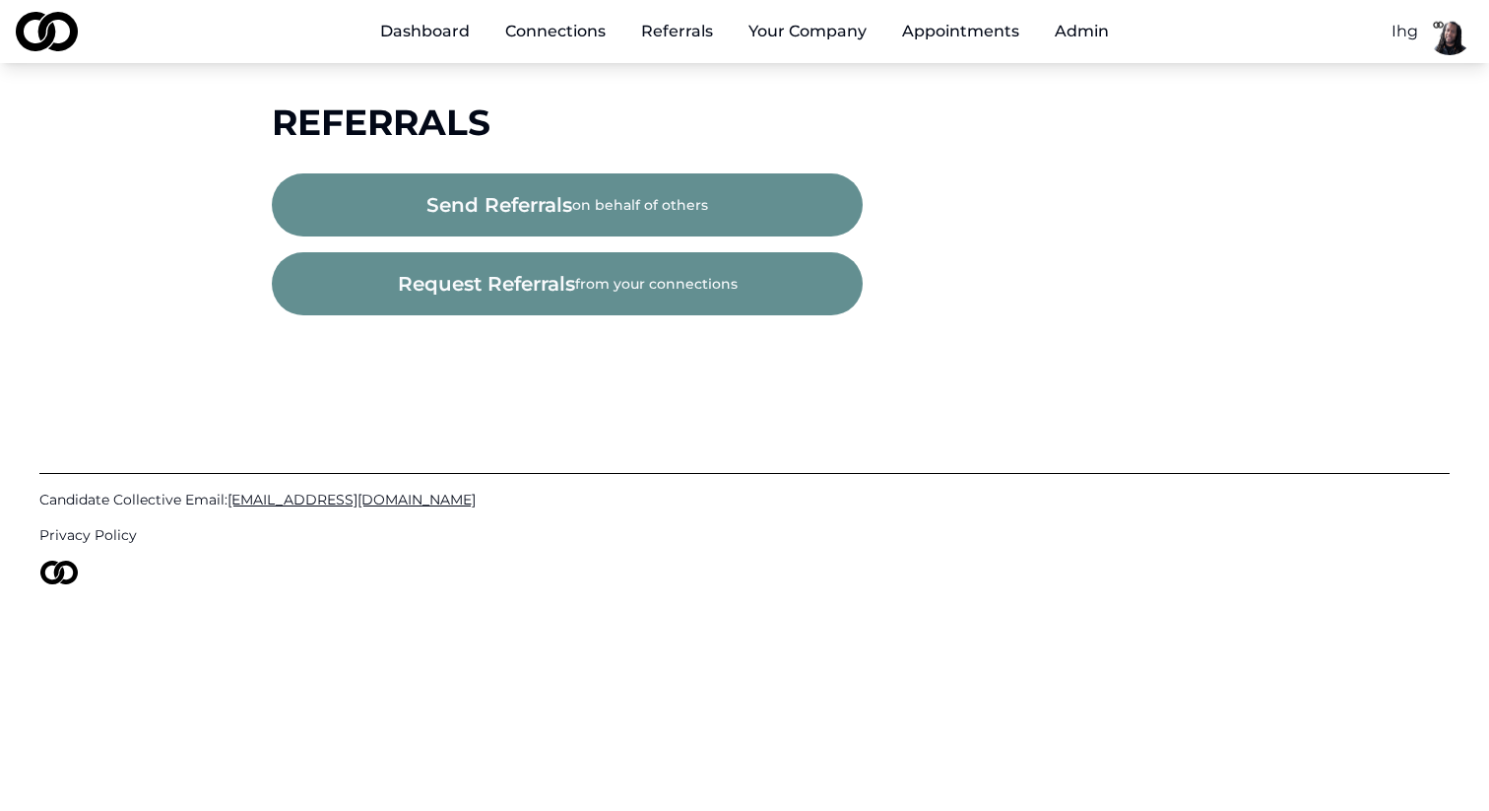
click at [668, 95] on div "Dashboard Connections Referrals Your Company Appointments Admin Ihg Referrals s…" at bounding box center [744, 405] width 1489 height 811
click at [1407, 26] on html "Dashboard Connections Referrals Your Company Appointments Admin Ihg Referrals s…" at bounding box center [744, 405] width 1489 height 811
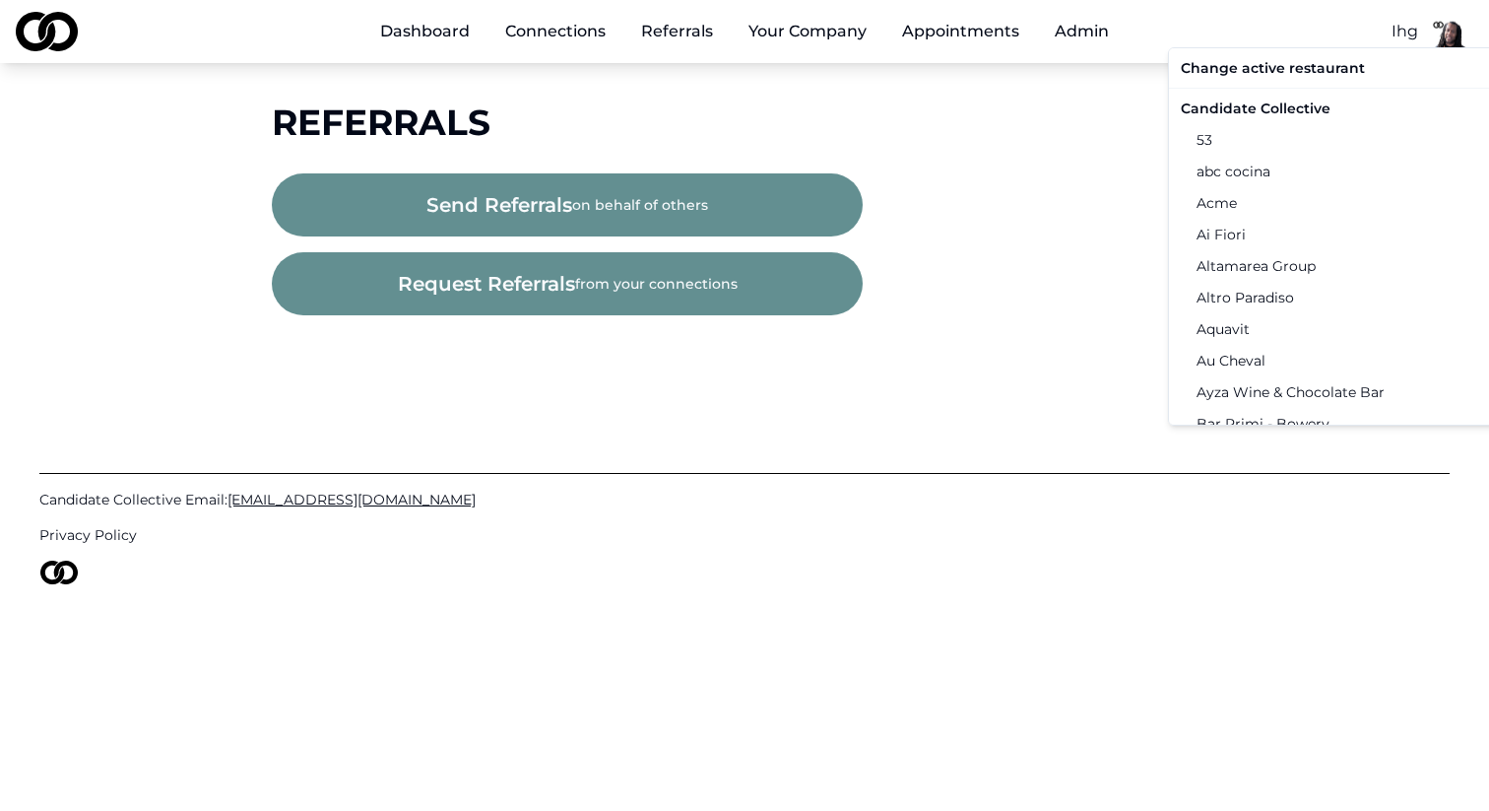
click at [1228, 102] on div "Candidate Collective" at bounding box center [1377, 109] width 408 height 32
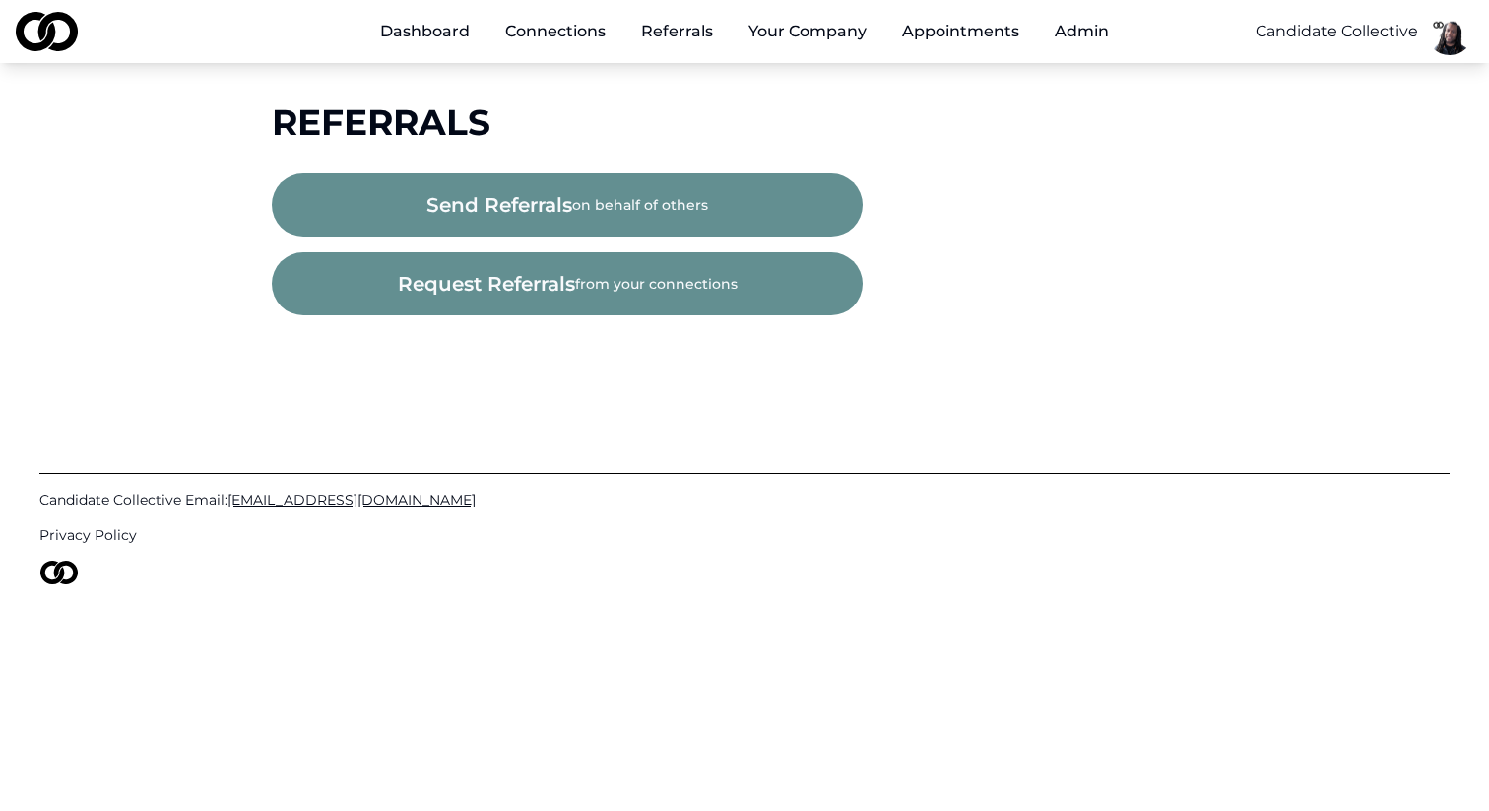
click at [841, 44] on button "Your Company" at bounding box center [808, 31] width 150 height 39
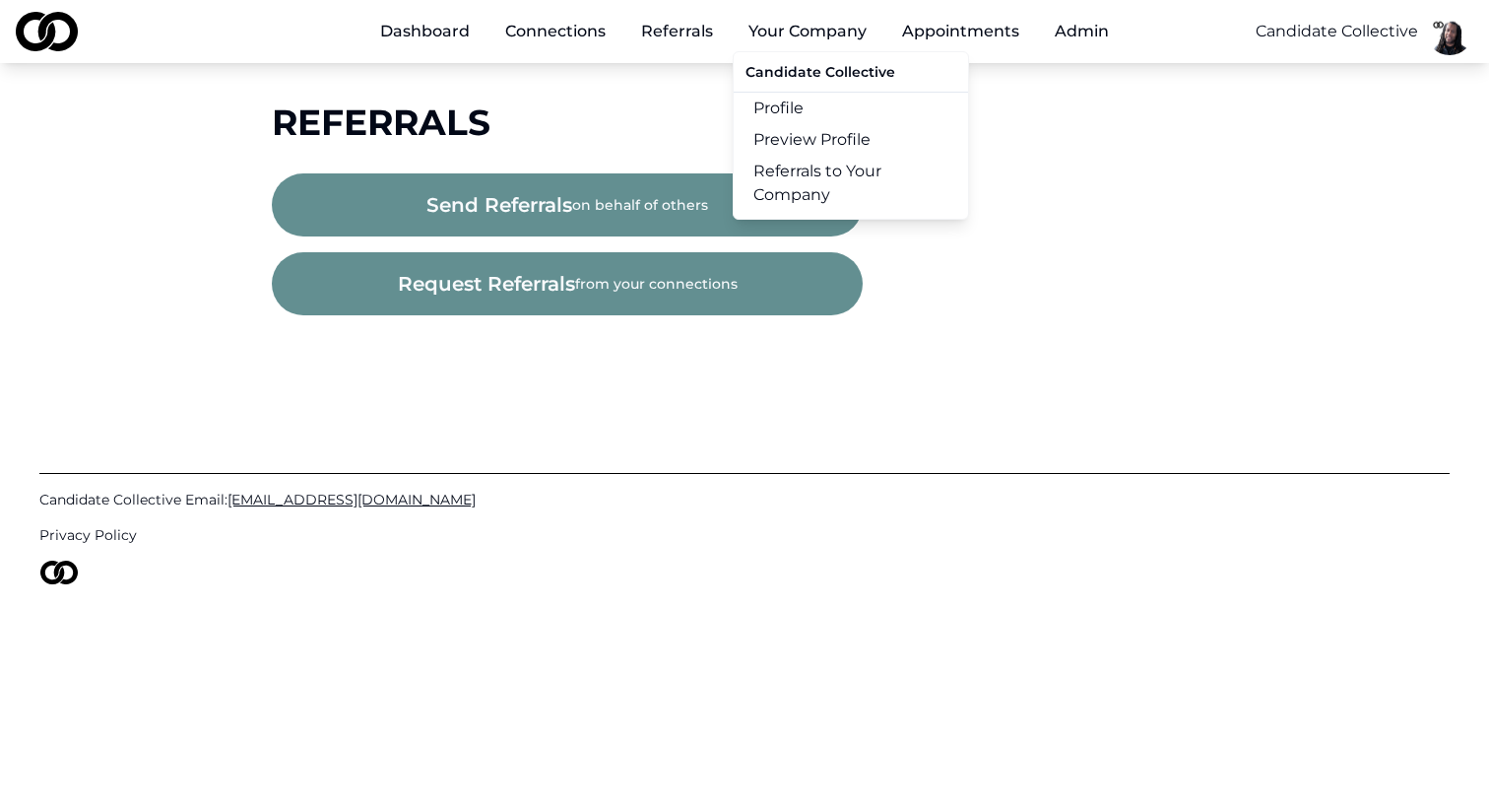
click at [831, 27] on button "Your Company" at bounding box center [808, 31] width 150 height 39
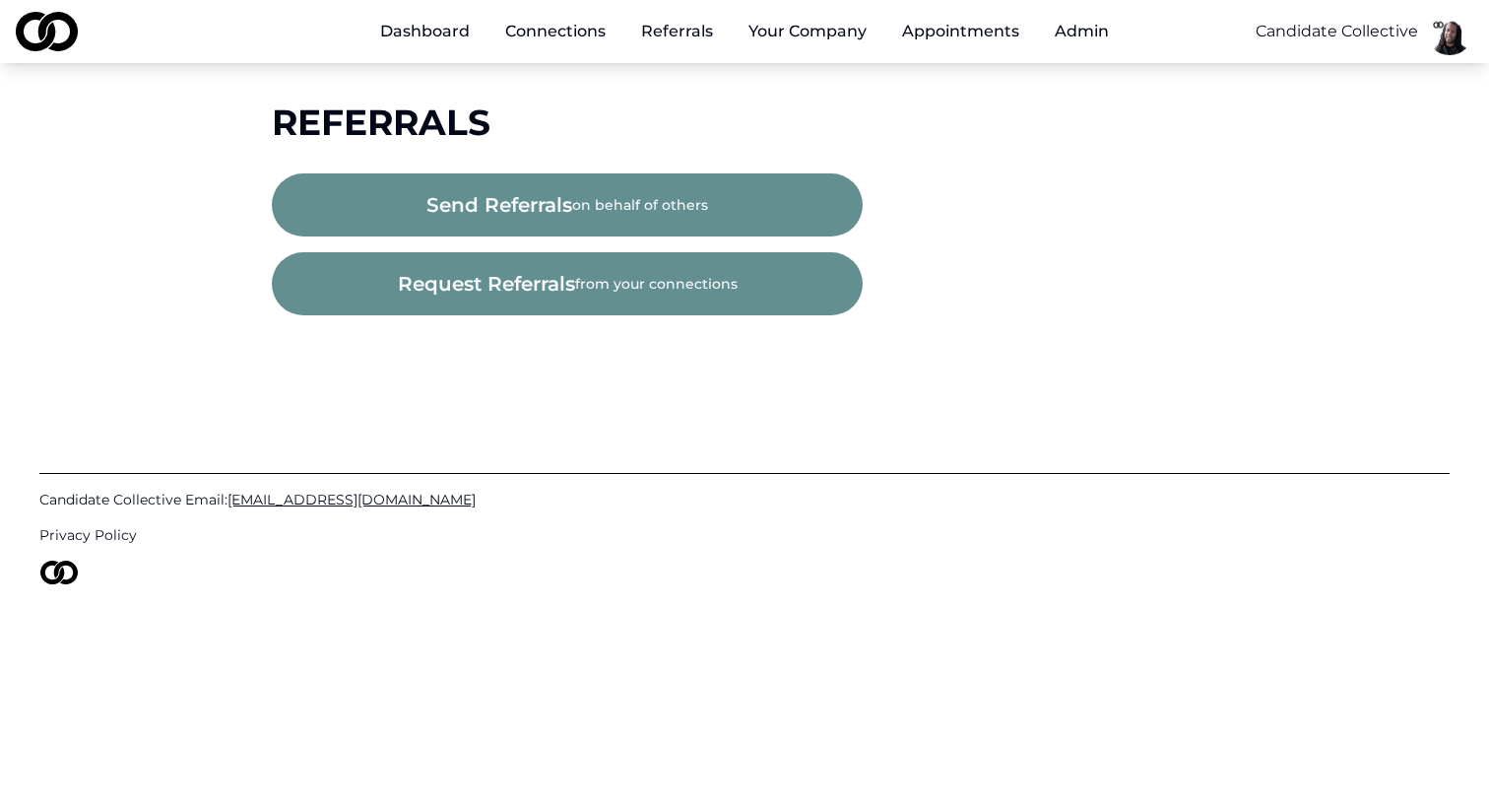
click at [831, 27] on button "Your Company" at bounding box center [808, 31] width 150 height 39
click at [1042, 107] on div "Referrals" at bounding box center [744, 121] width 945 height 39
click at [545, 26] on link "Connections" at bounding box center [555, 31] width 132 height 39
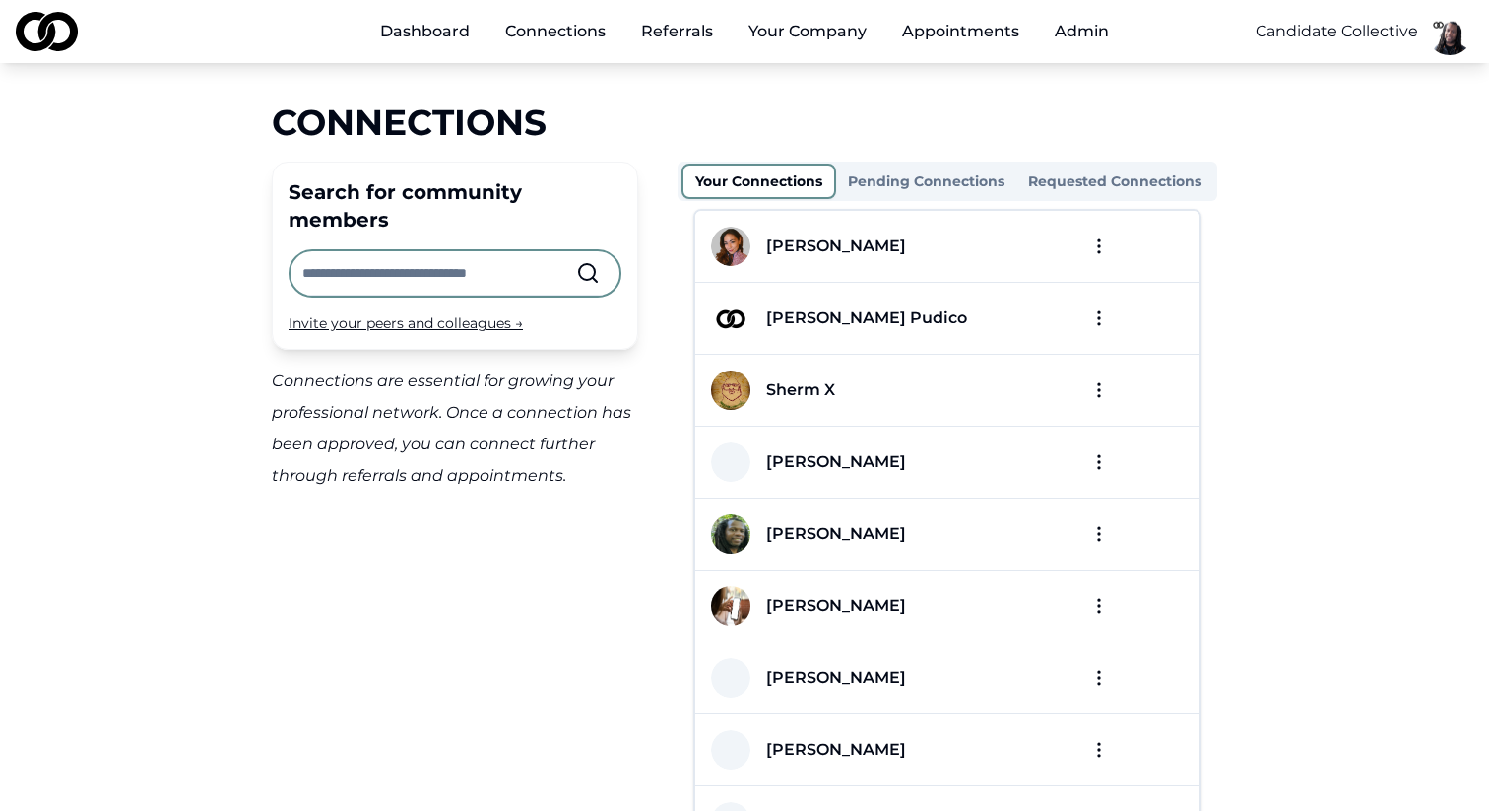
click at [1005, 165] on button "Pending Connections" at bounding box center [926, 181] width 180 height 32
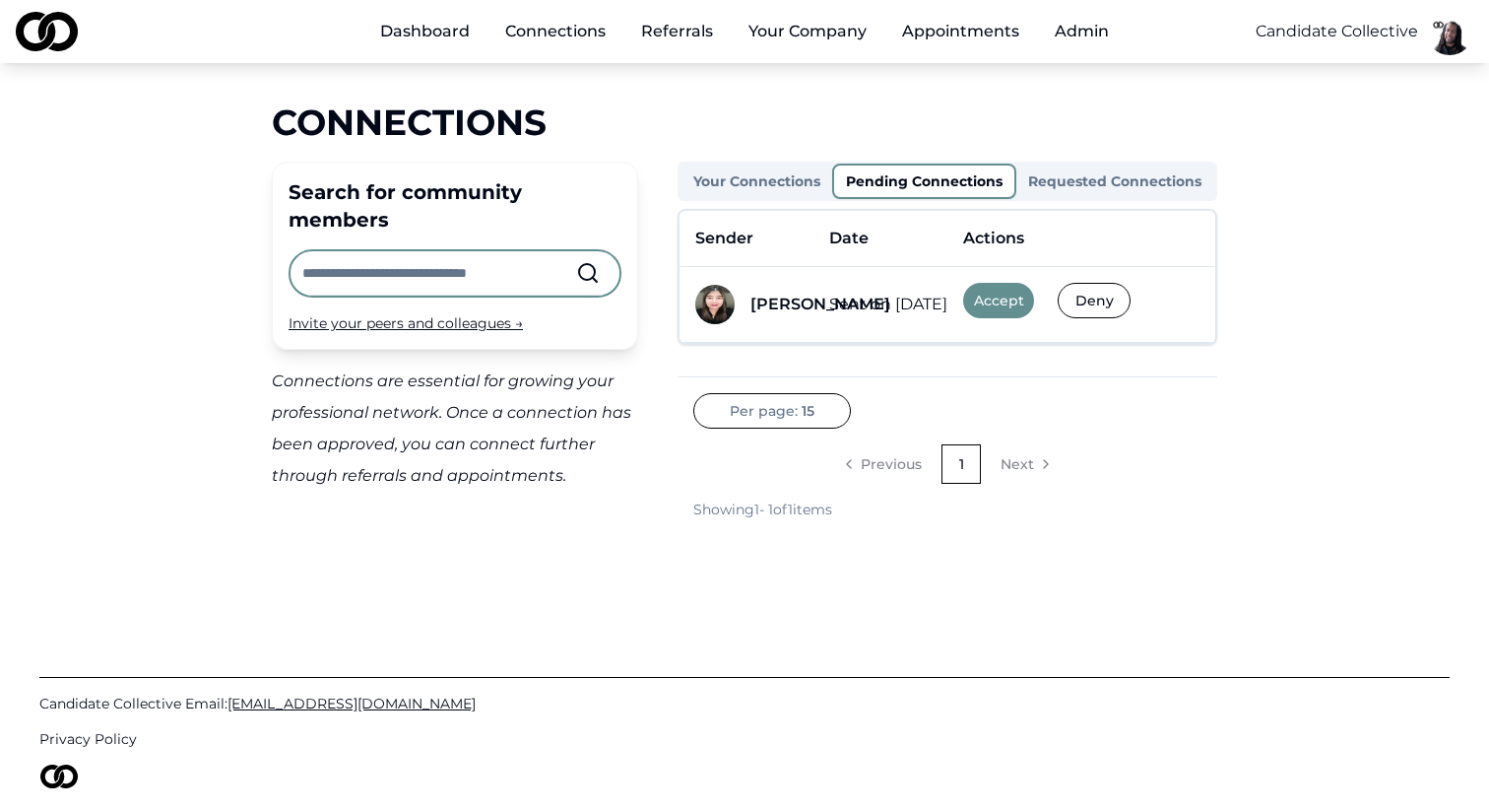
click at [717, 301] on img at bounding box center [714, 304] width 39 height 39
click at [774, 303] on div "[PERSON_NAME]" at bounding box center [820, 304] width 140 height 24
click at [690, 309] on td "[PERSON_NAME]" at bounding box center [747, 305] width 134 height 76
click at [771, 301] on div "[PERSON_NAME]" at bounding box center [820, 304] width 140 height 24
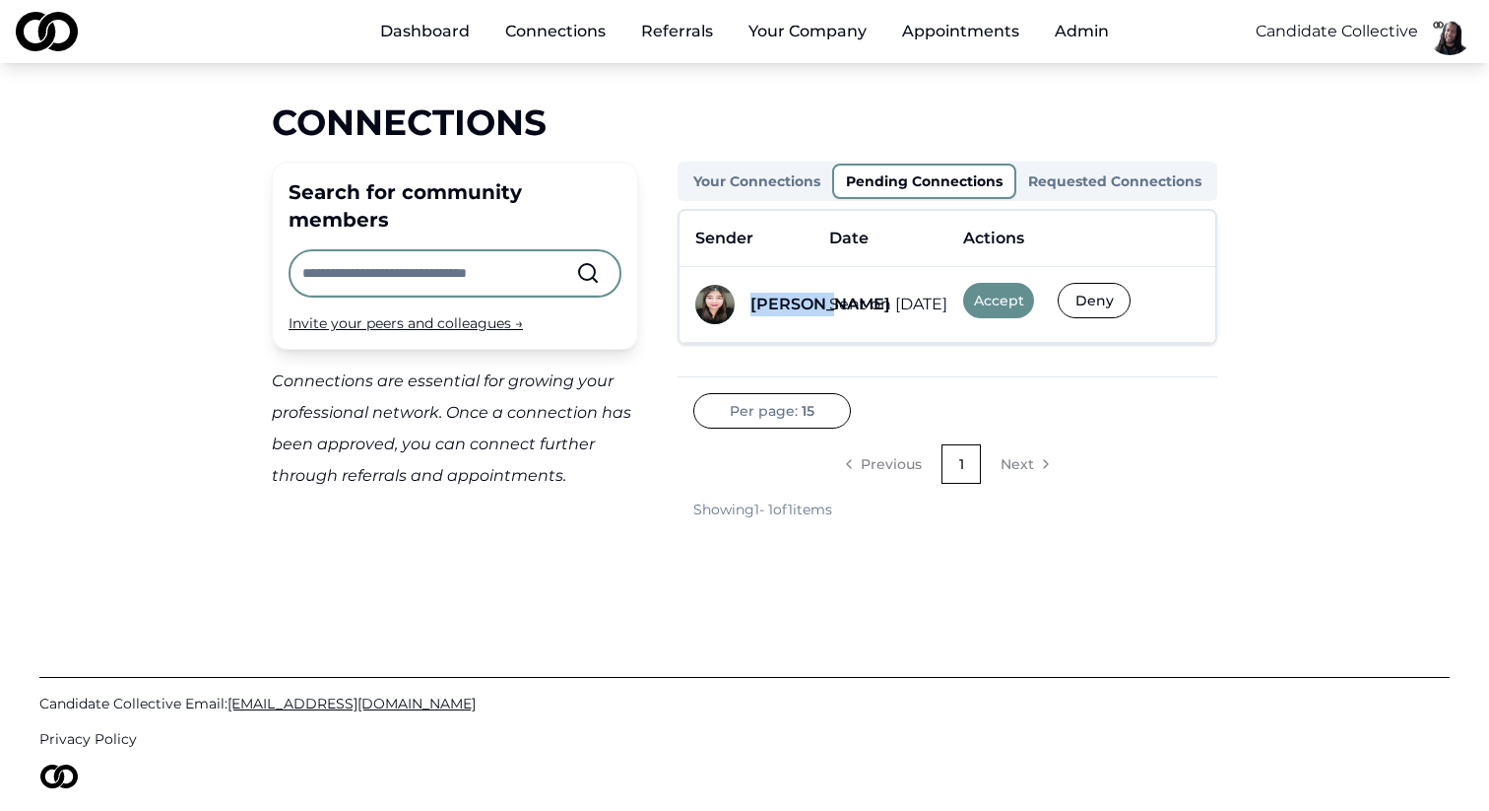
copy div "[PERSON_NAME]"
click at [418, 32] on link "Dashboard" at bounding box center [424, 31] width 121 height 39
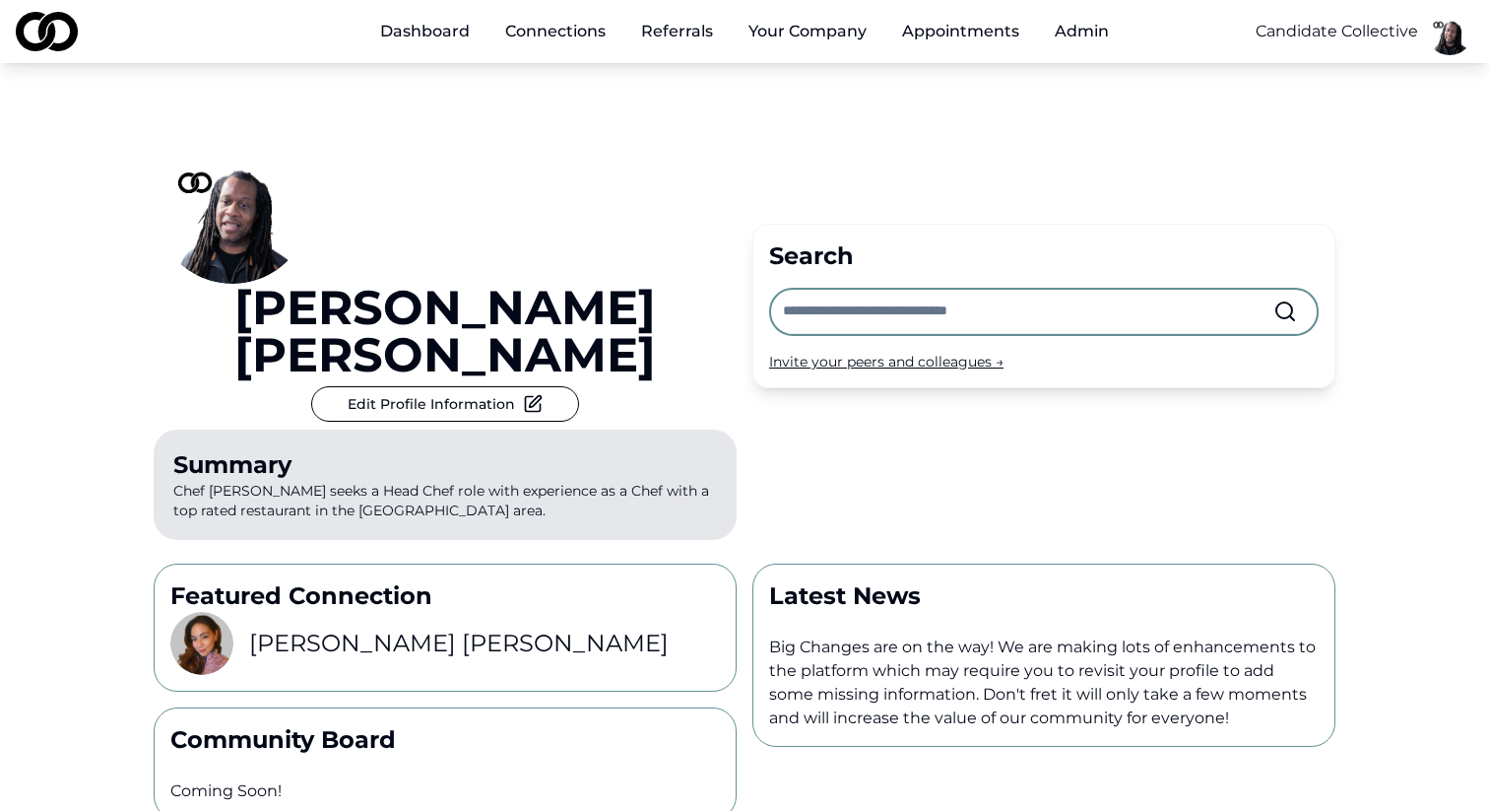
click at [822, 290] on input "text" at bounding box center [1028, 311] width 490 height 43
paste input "********"
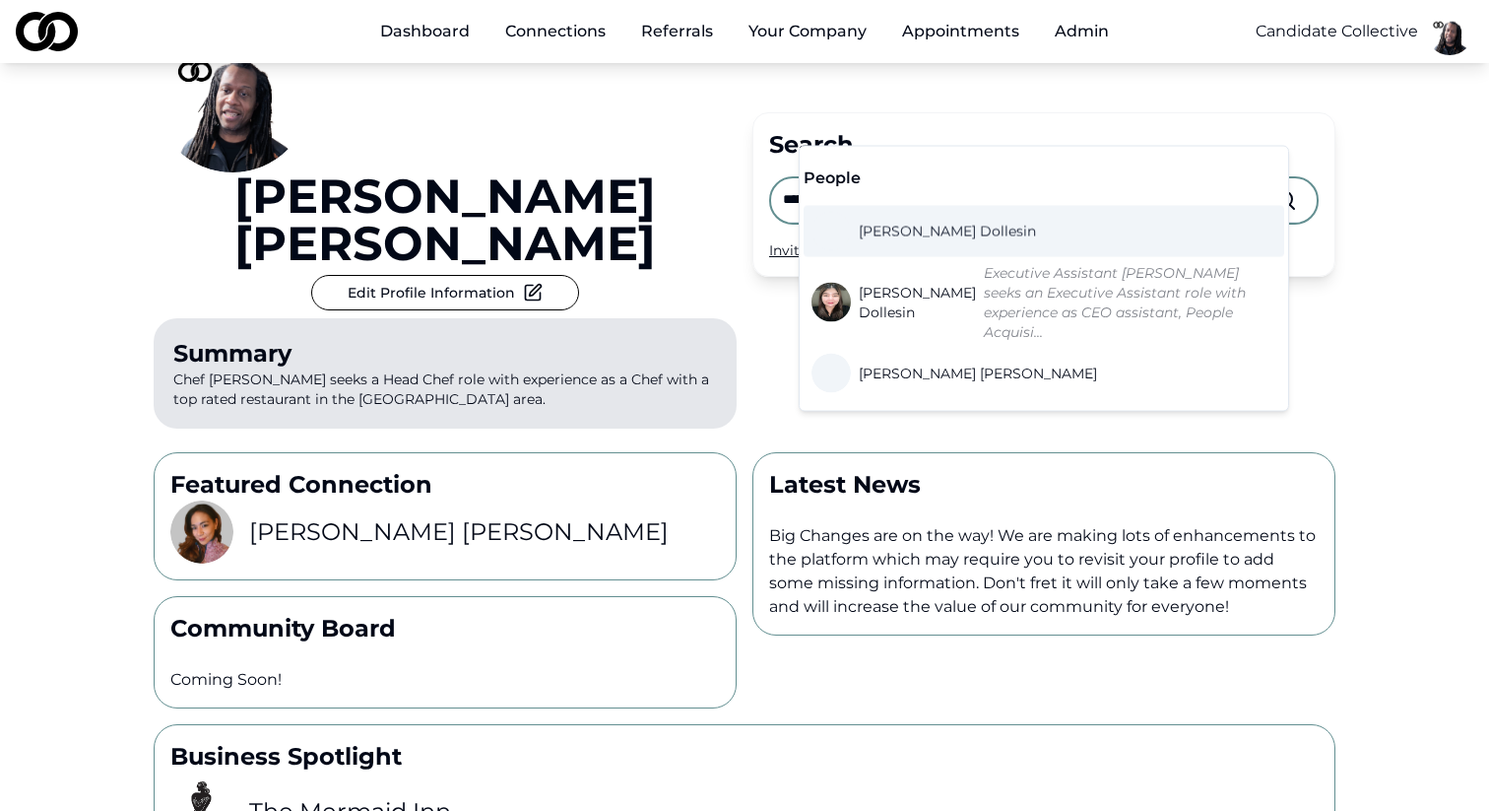
scroll to position [118, 0]
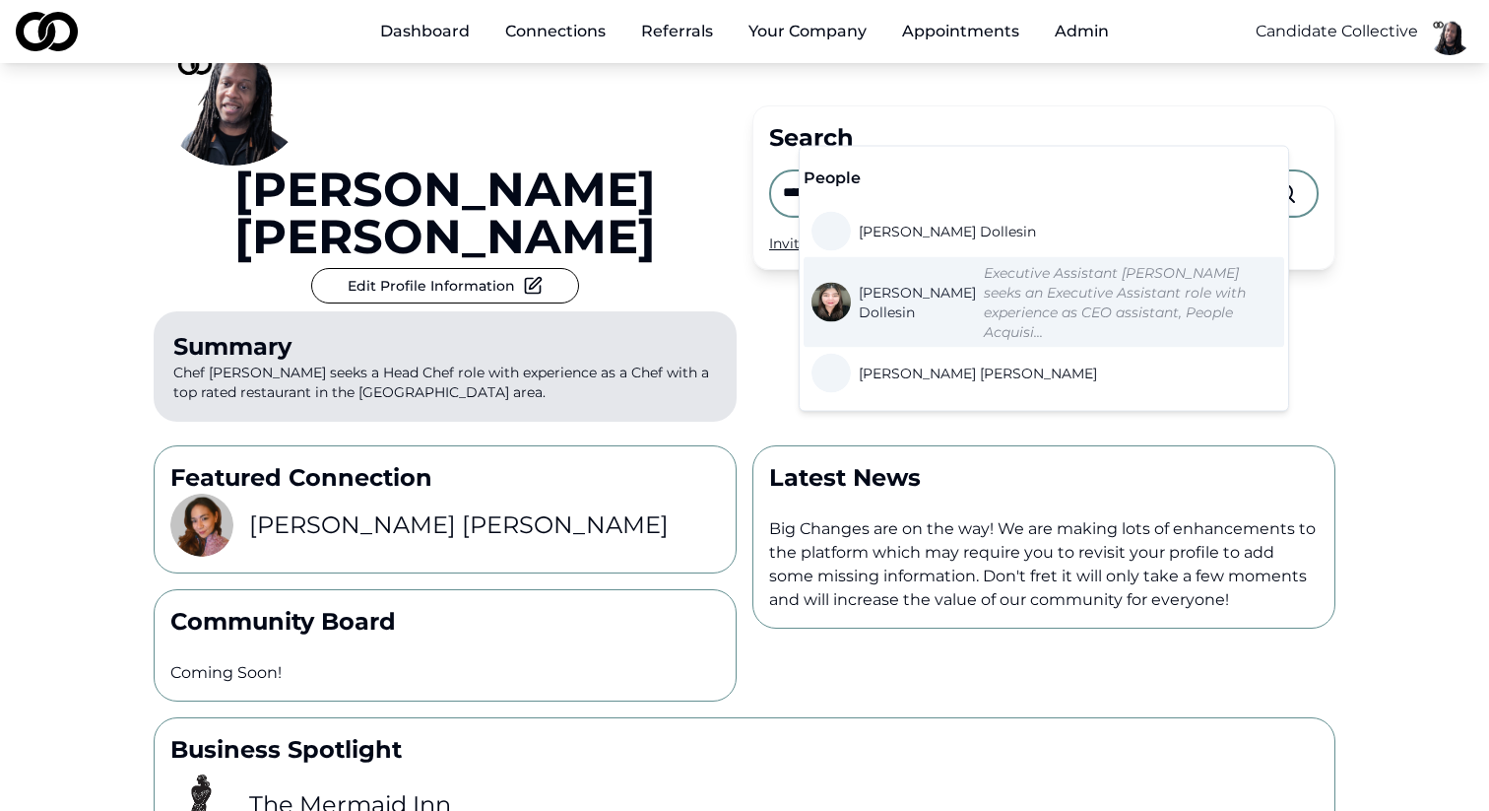
type input "********"
click at [875, 298] on span "[PERSON_NAME]" at bounding box center [917, 302] width 117 height 39
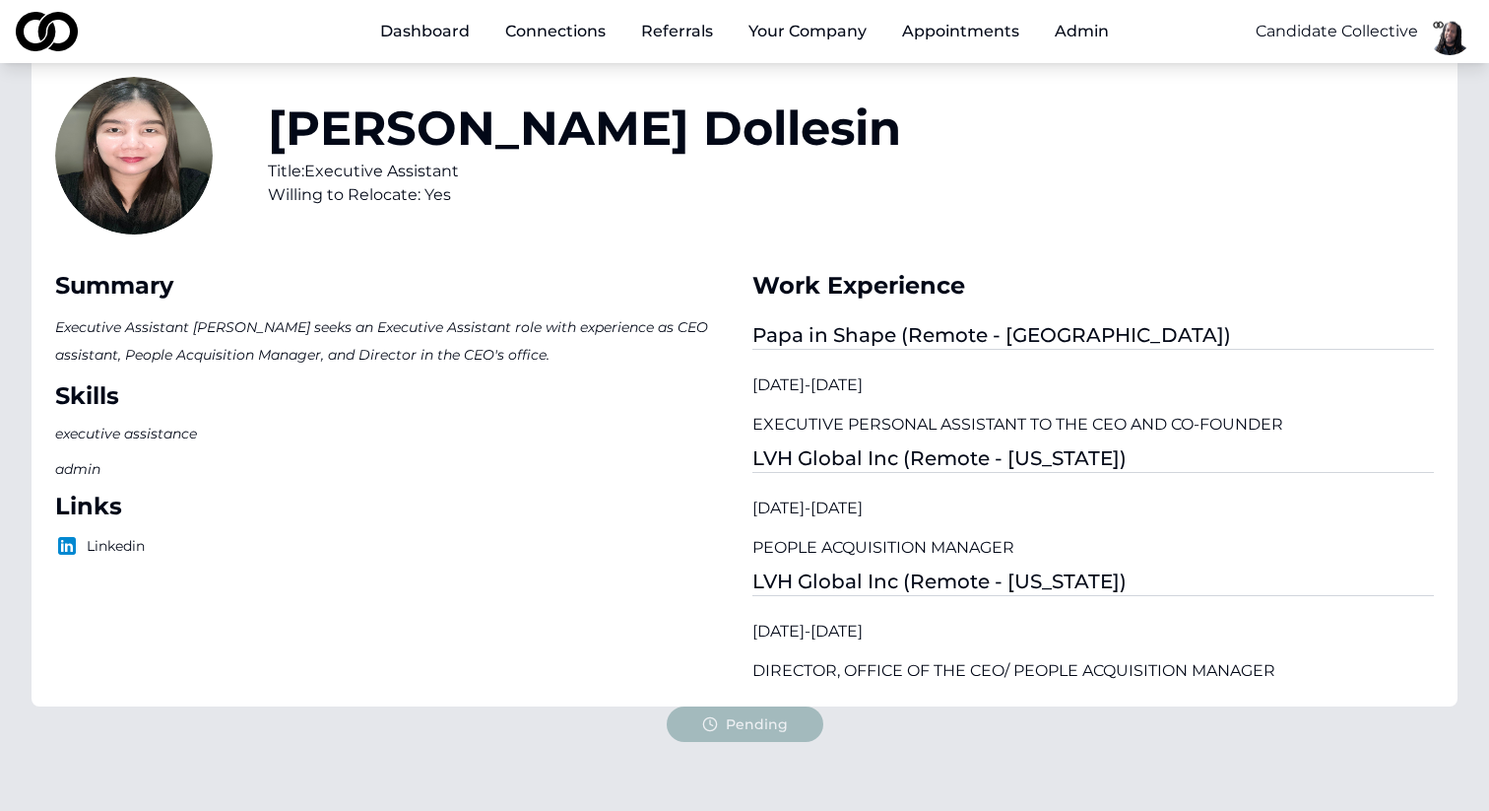
scroll to position [83, 0]
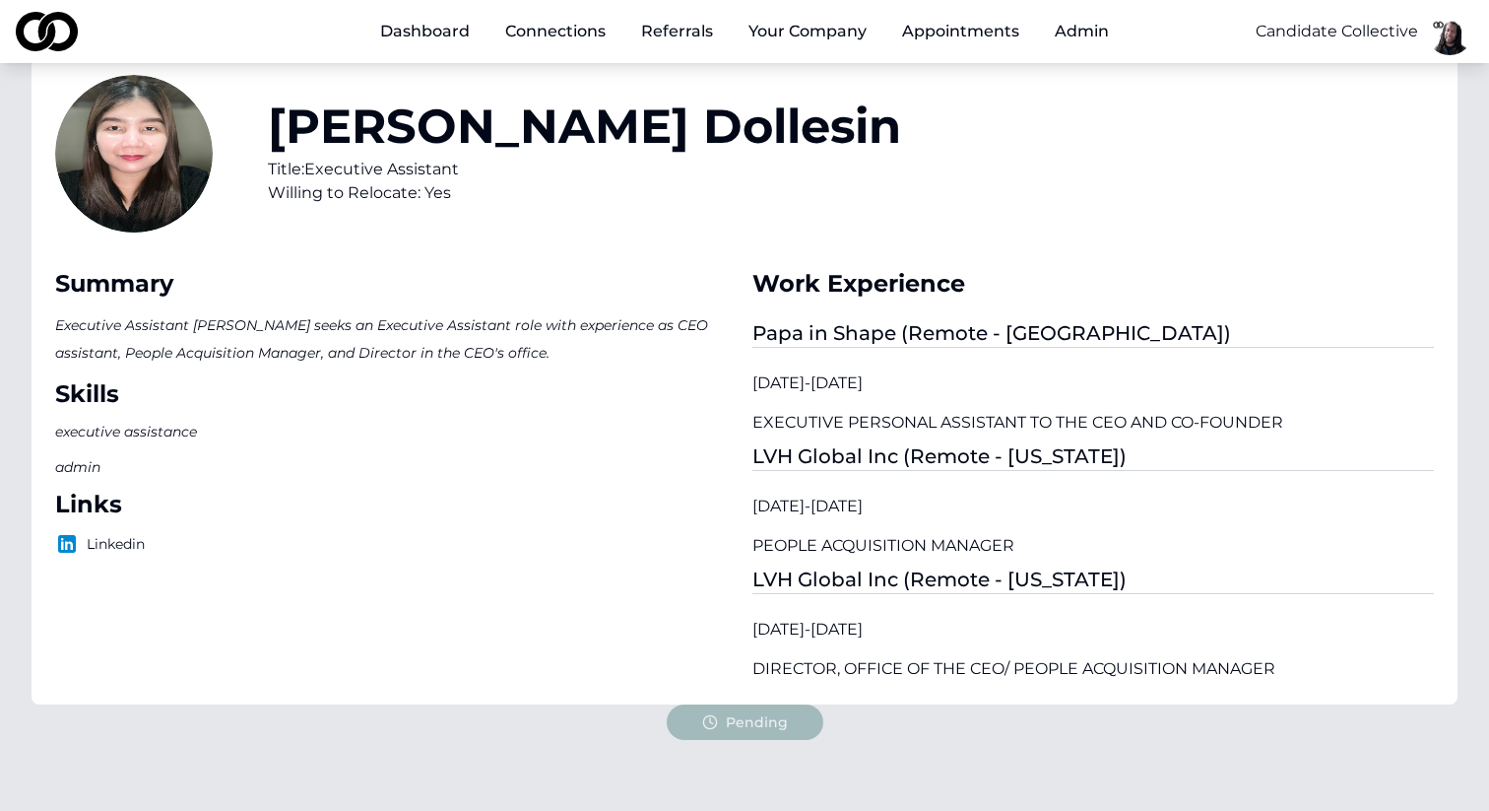
click at [553, 39] on link "Connections" at bounding box center [555, 31] width 132 height 39
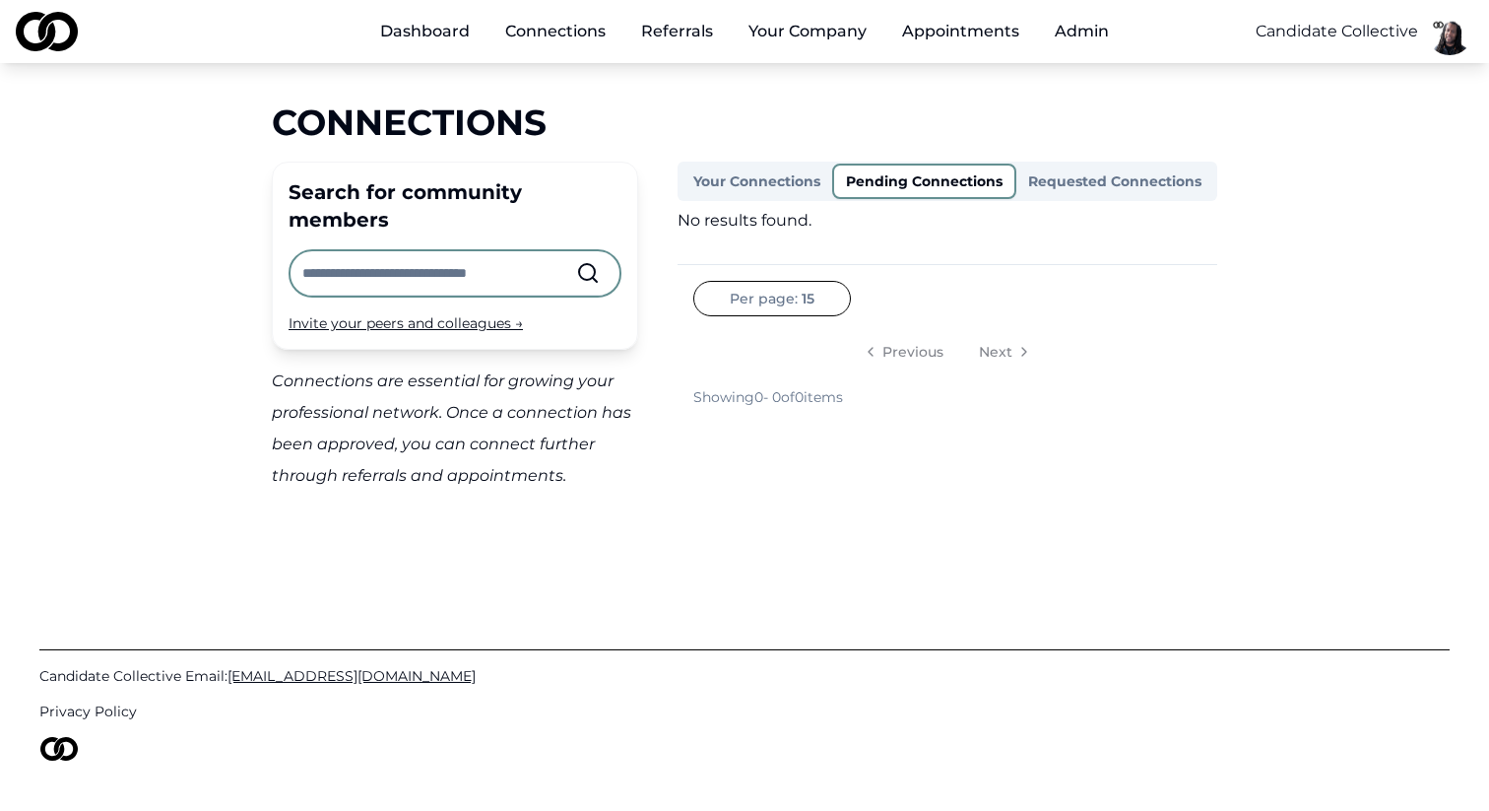
click at [905, 180] on button "Pending Connections" at bounding box center [924, 180] width 184 height 35
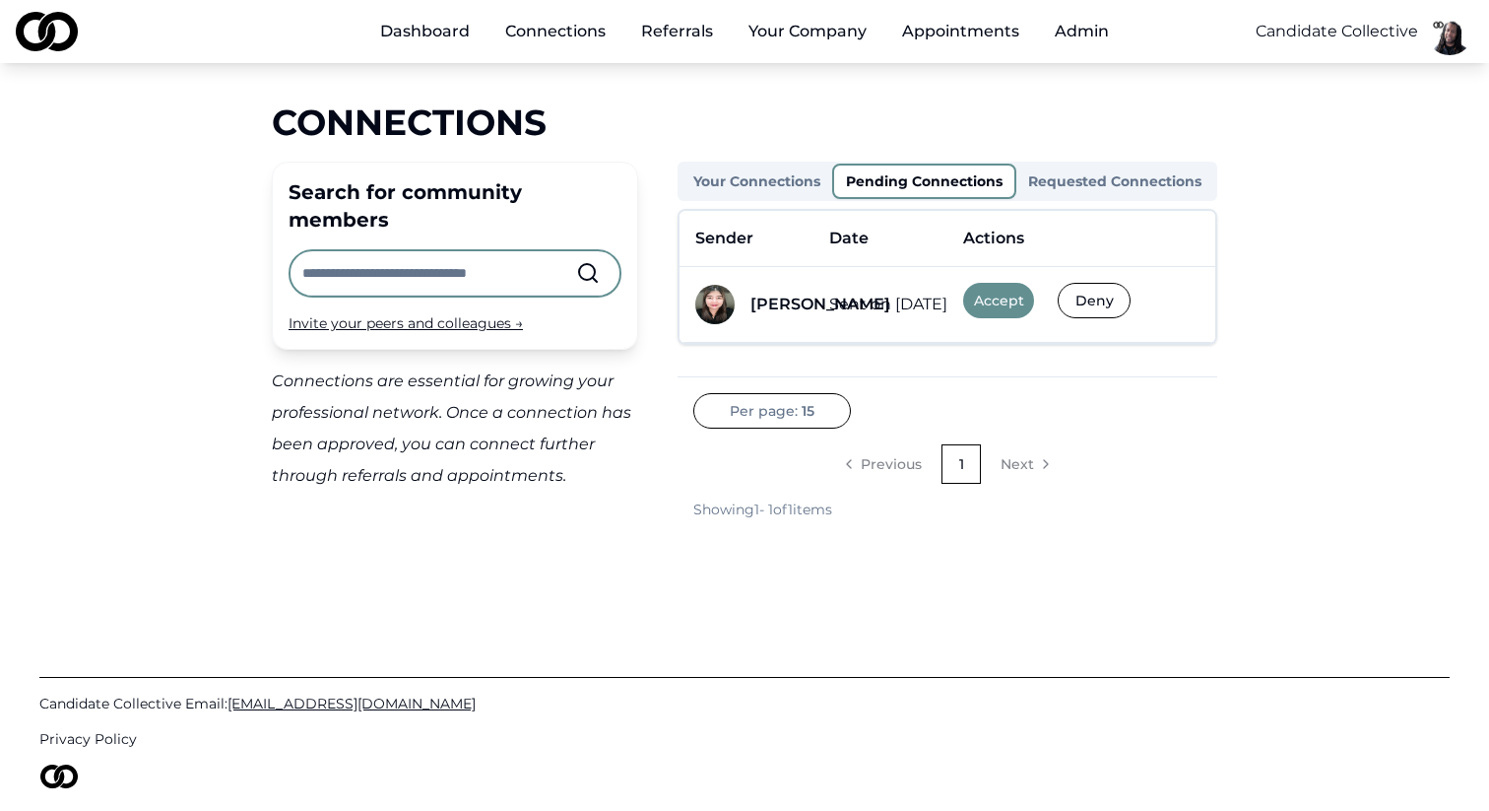
click at [996, 302] on button "Accept" at bounding box center [998, 300] width 71 height 35
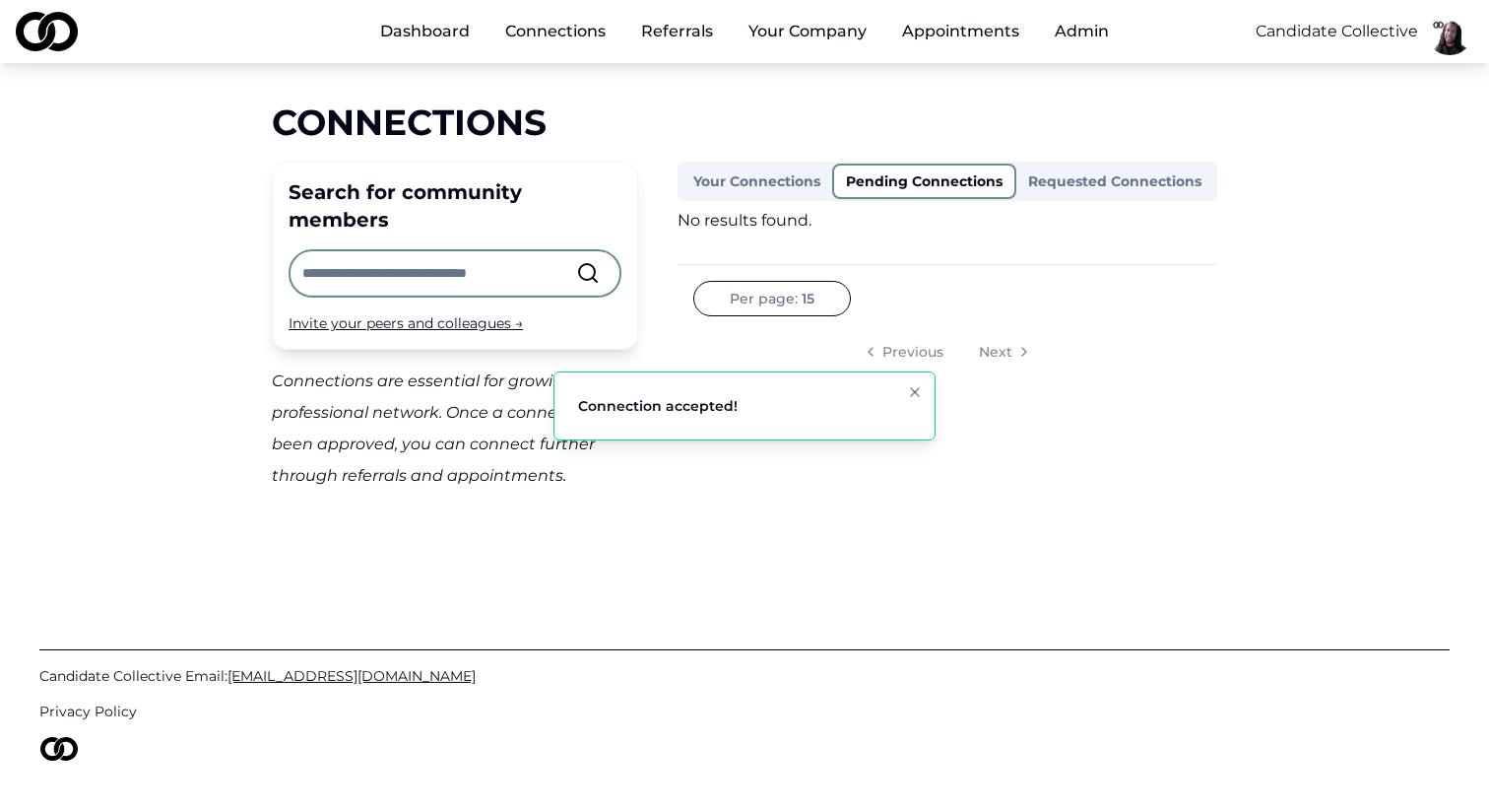
click at [1007, 489] on div "Dashboard Connections Referrals Your Company Appointments Admin Candidate Colle…" at bounding box center [744, 405] width 1489 height 811
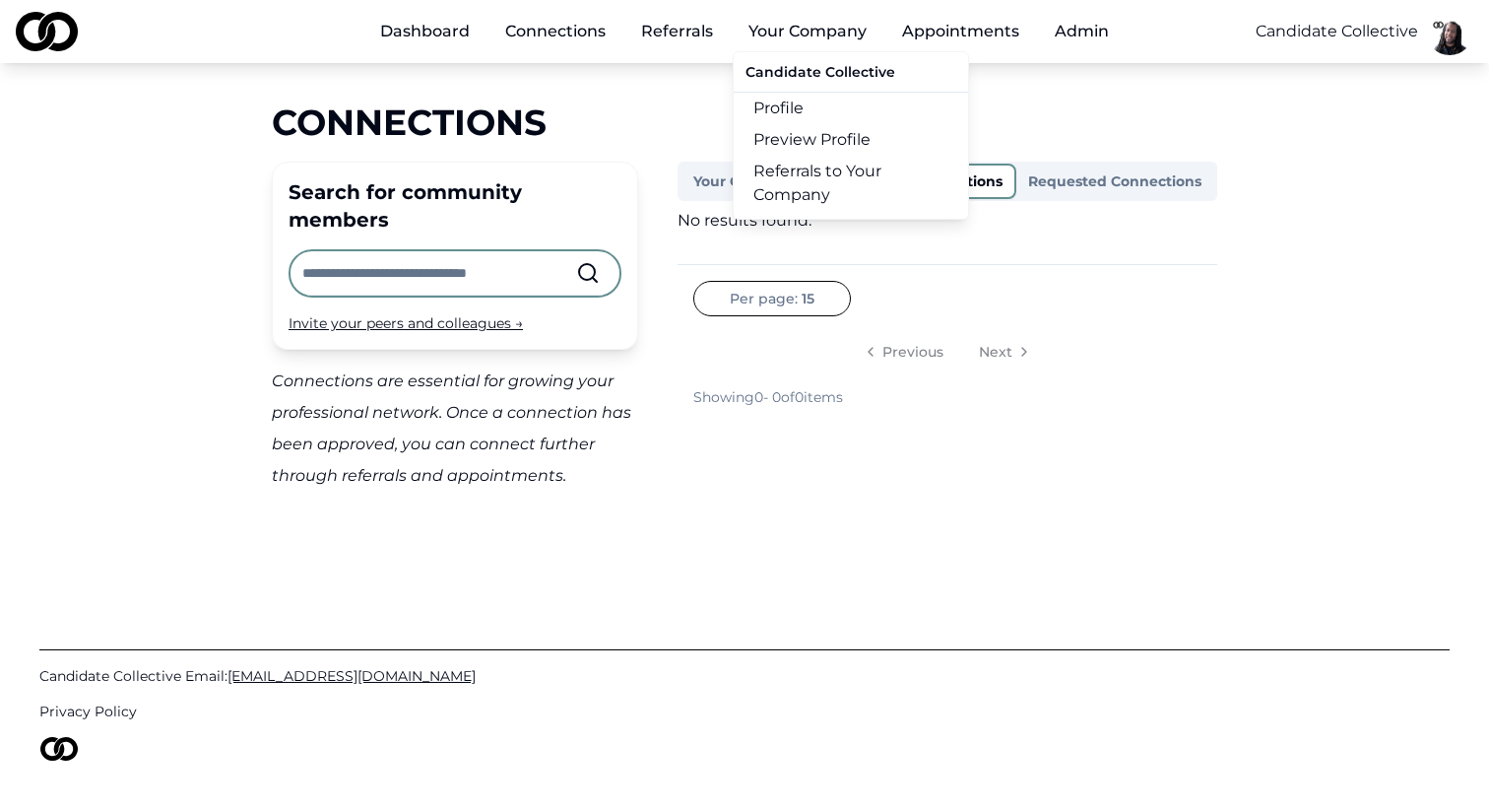
click at [799, 191] on link "Referrals to Your Company" at bounding box center [851, 183] width 234 height 55
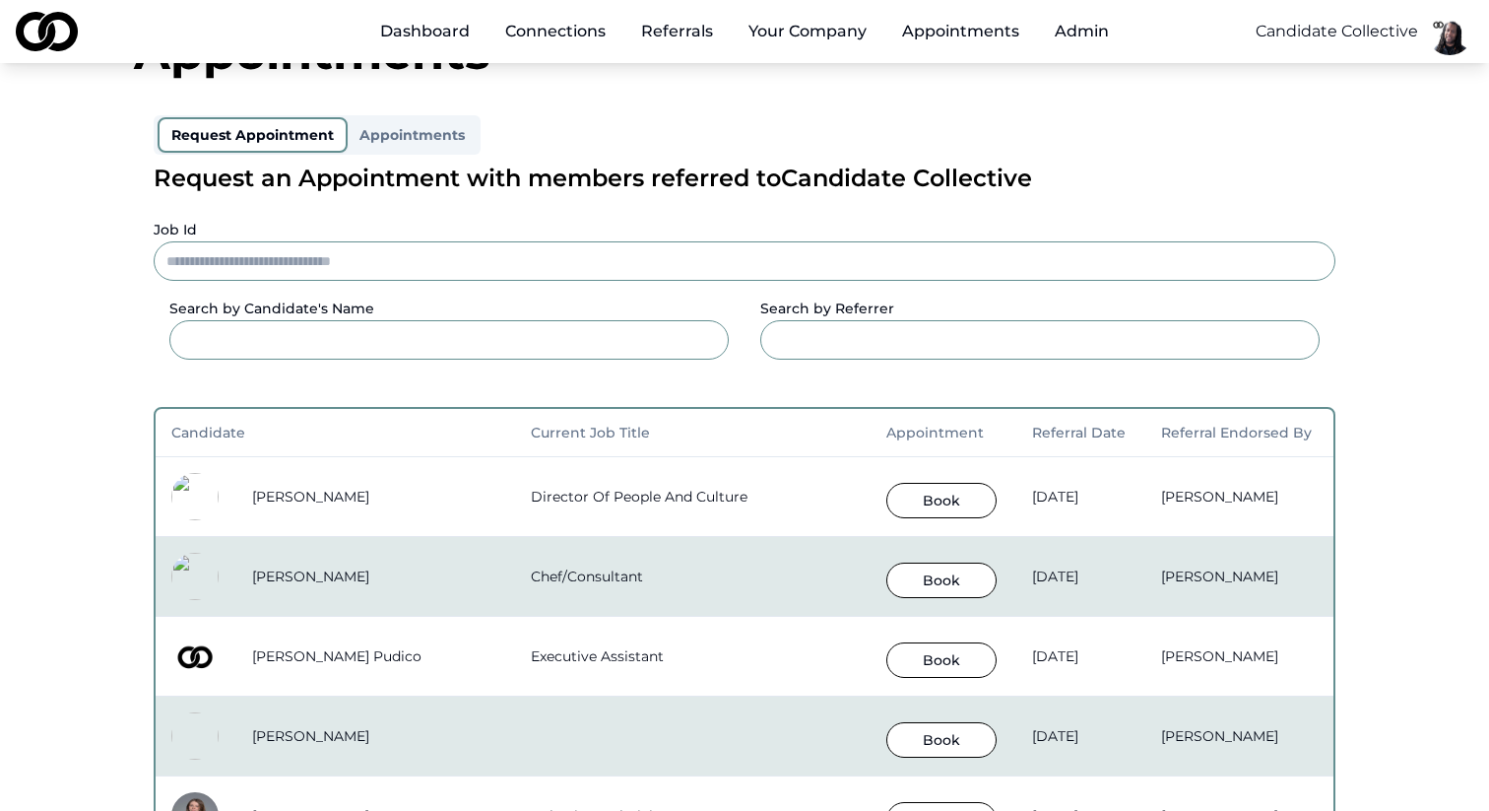
scroll to position [62, 0]
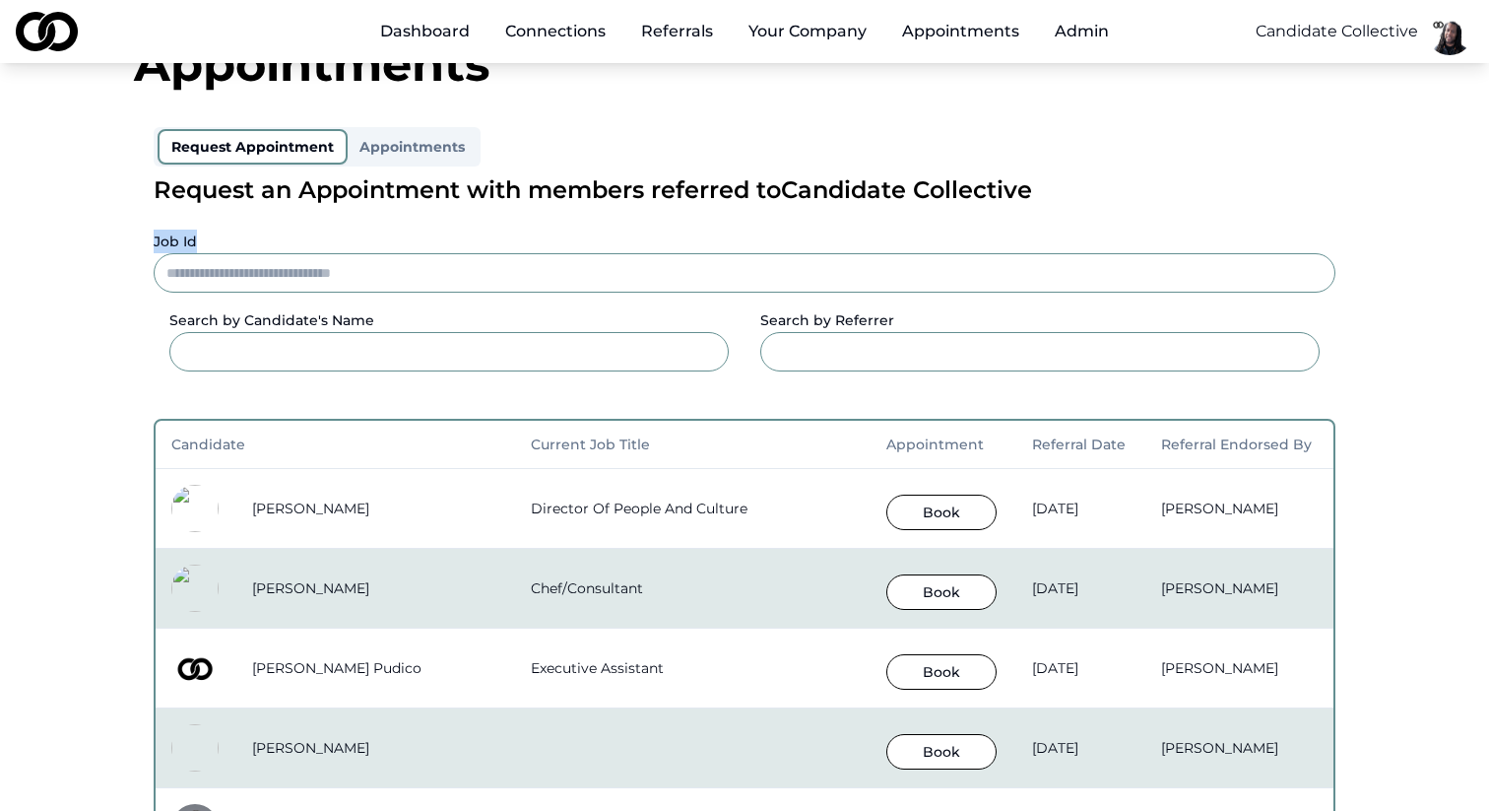
drag, startPoint x: 196, startPoint y: 237, endPoint x: 136, endPoint y: 237, distance: 60.1
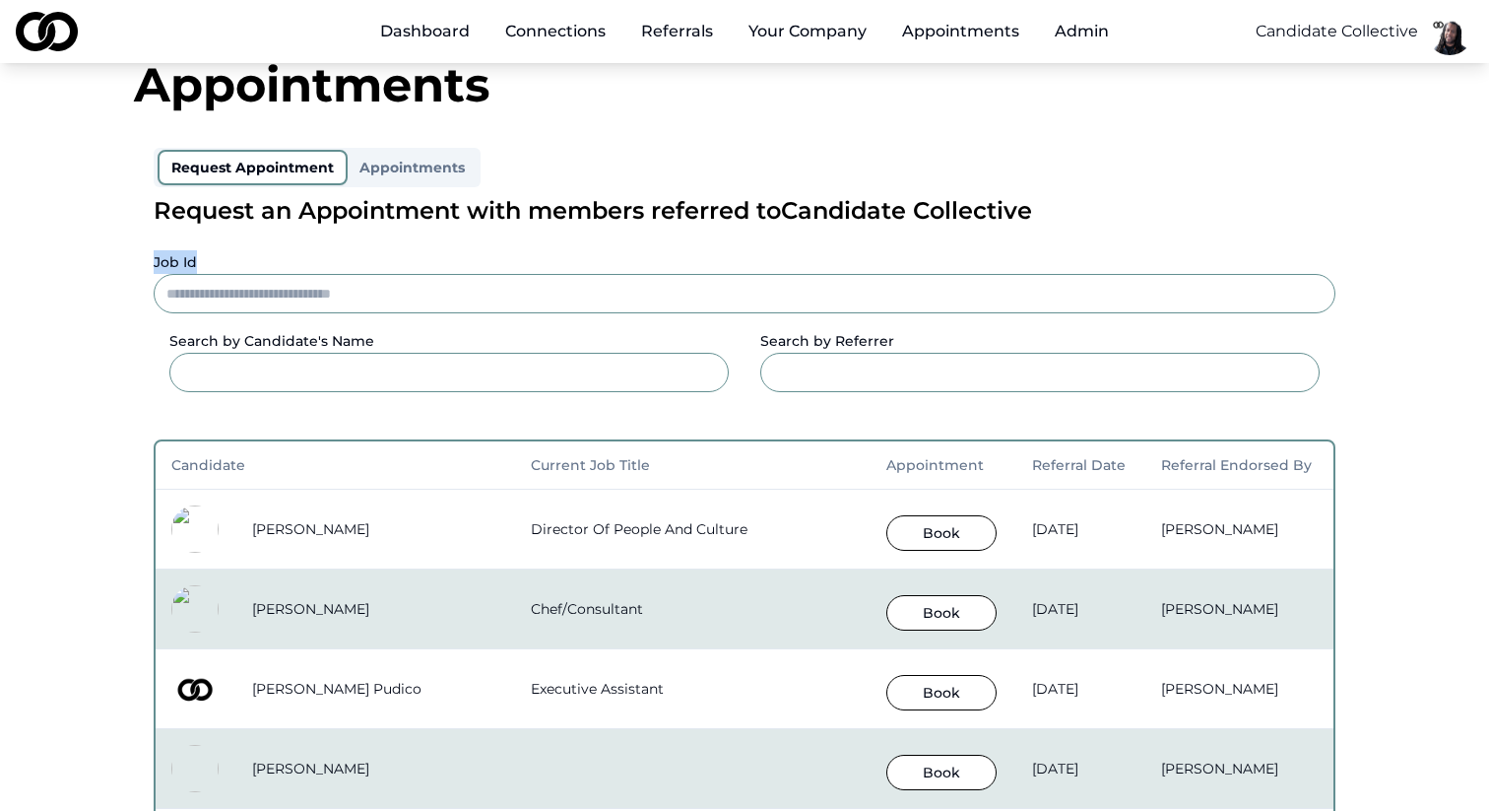
scroll to position [0, 0]
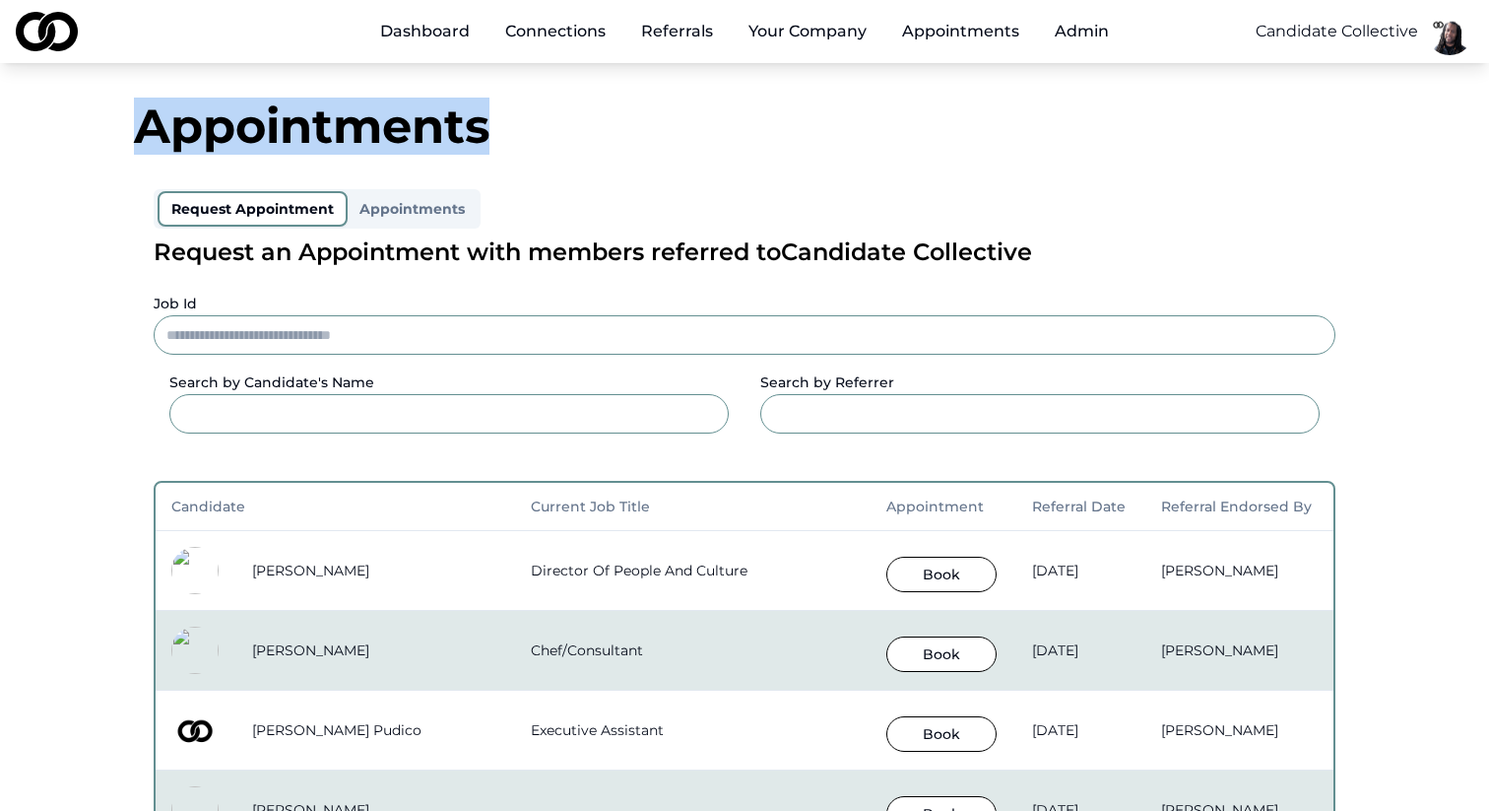
drag, startPoint x: 142, startPoint y: 128, endPoint x: 503, endPoint y: 132, distance: 361.4
click at [503, 132] on div "Appointments" at bounding box center [744, 125] width 1221 height 47
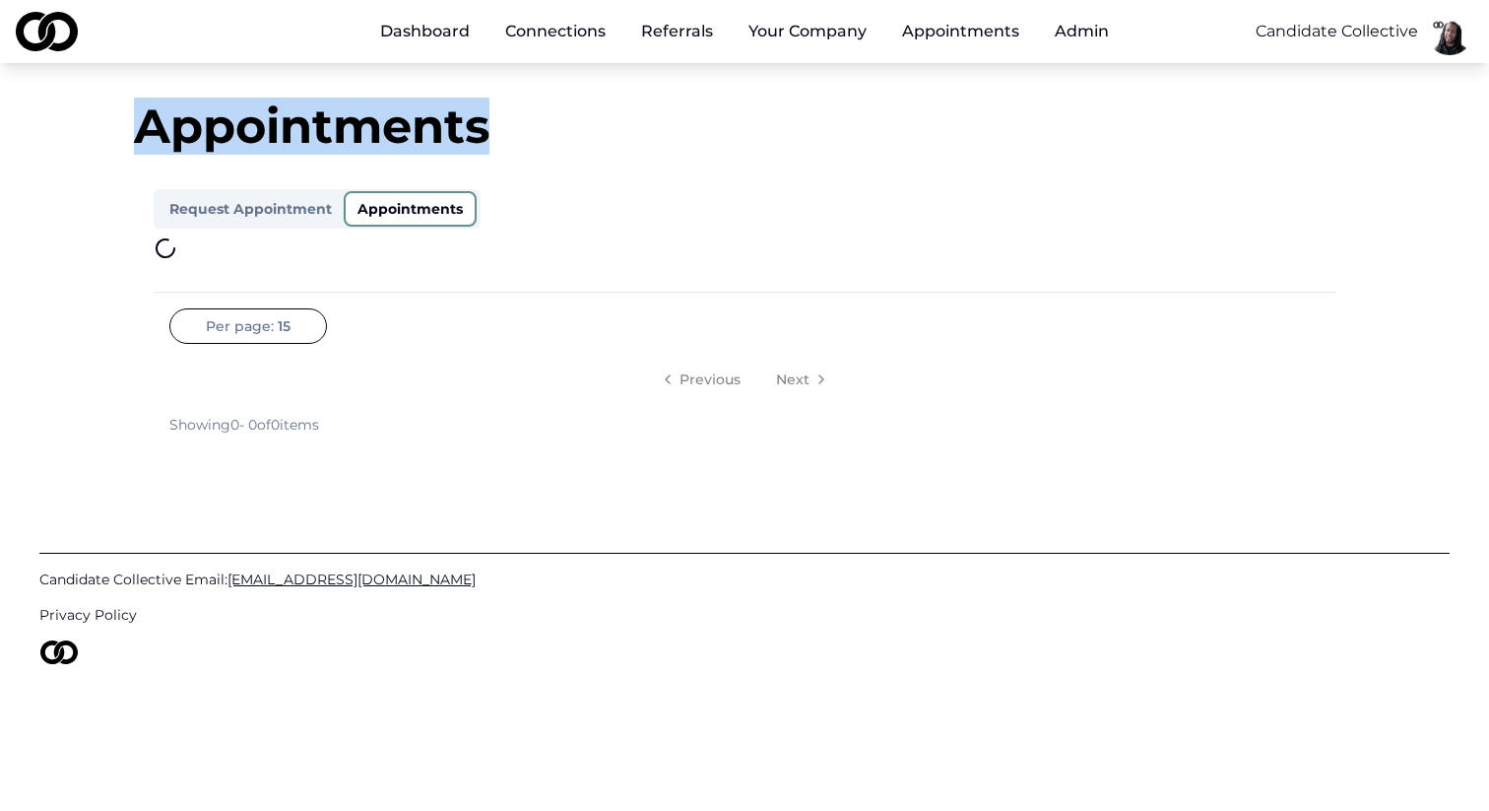
click at [430, 196] on button "Appointments" at bounding box center [410, 208] width 133 height 35
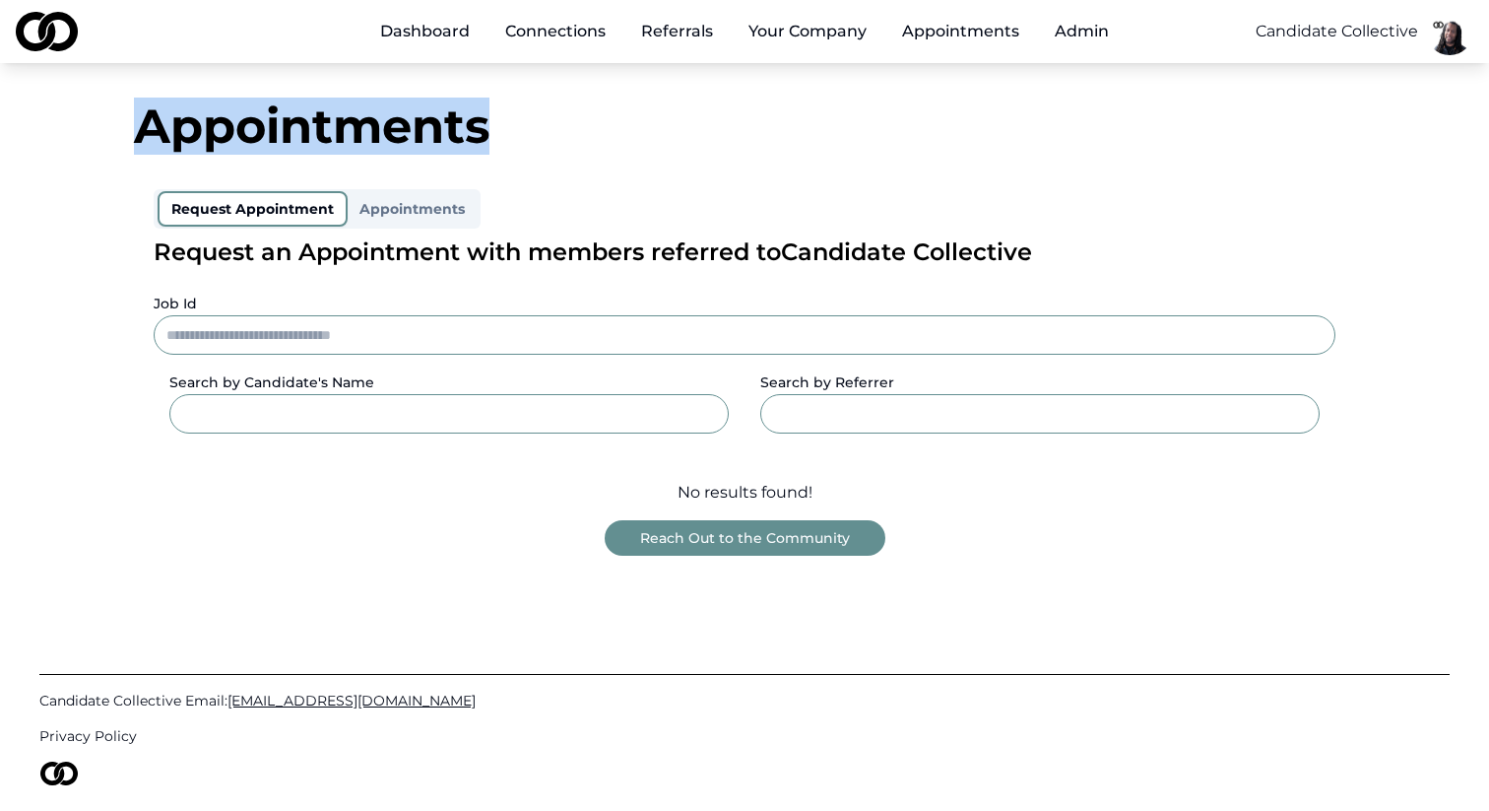
click at [185, 198] on button "Request Appointment" at bounding box center [253, 208] width 190 height 35
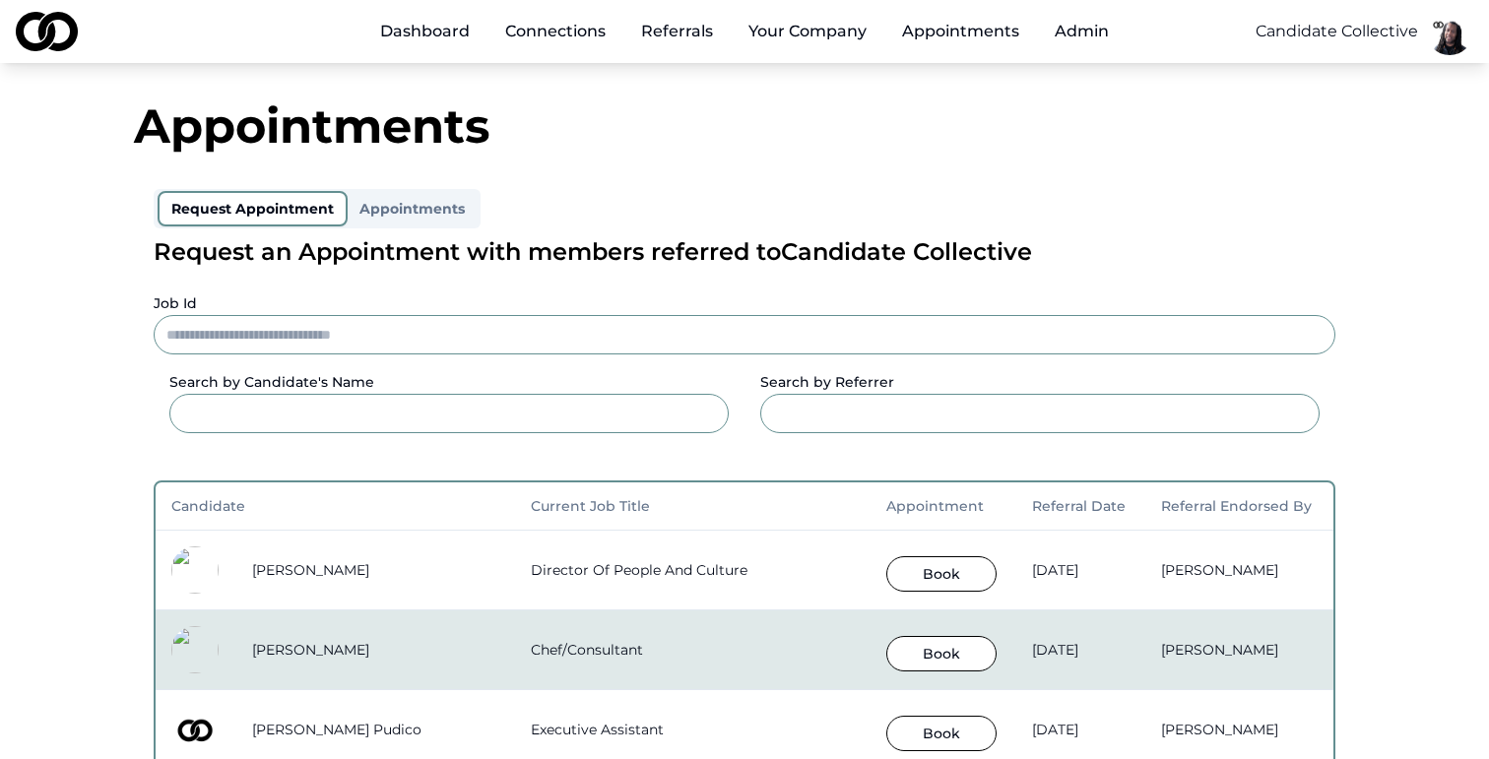
click at [590, 123] on div "Appointments" at bounding box center [744, 125] width 1221 height 47
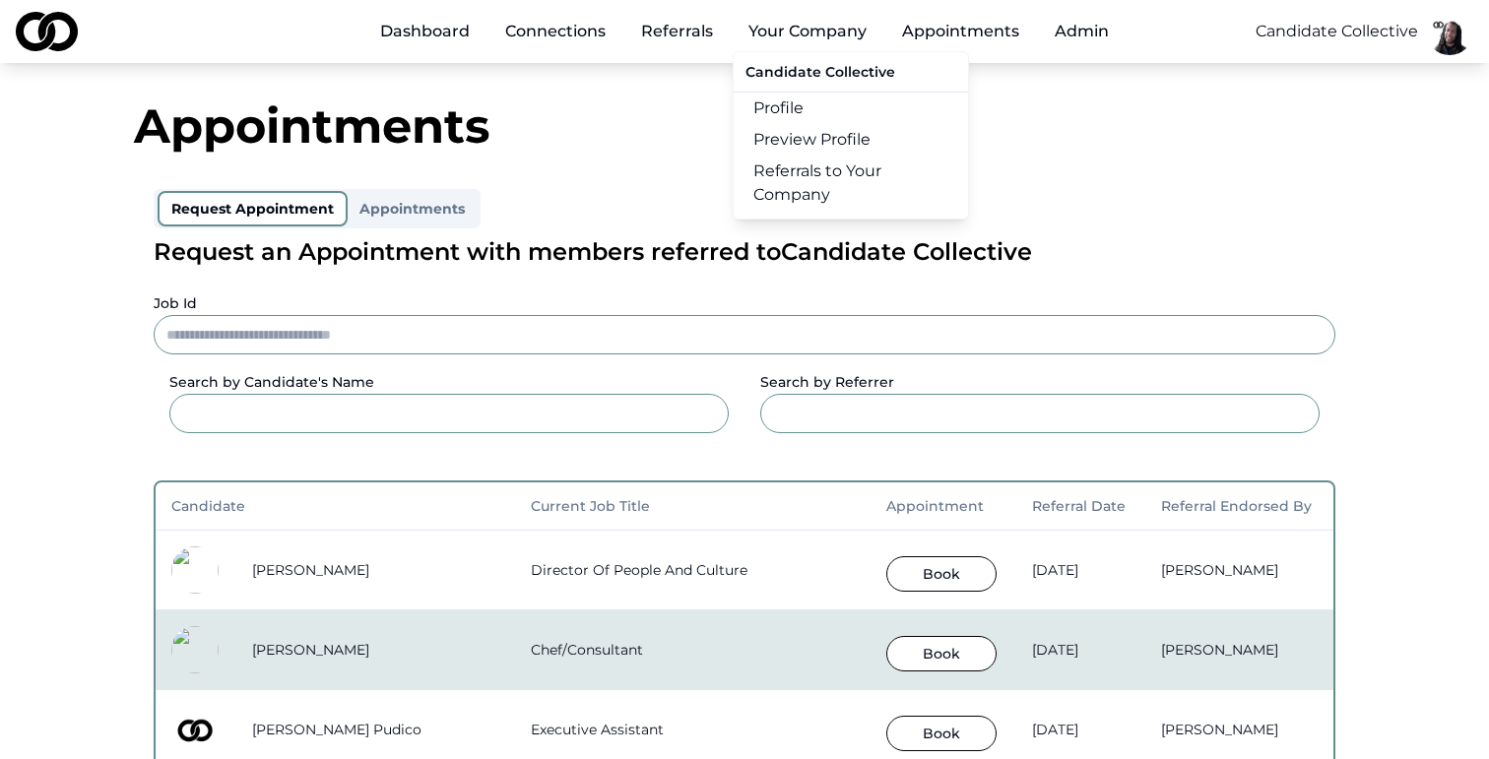
click at [807, 195] on link "Referrals to Your Company" at bounding box center [851, 183] width 234 height 55
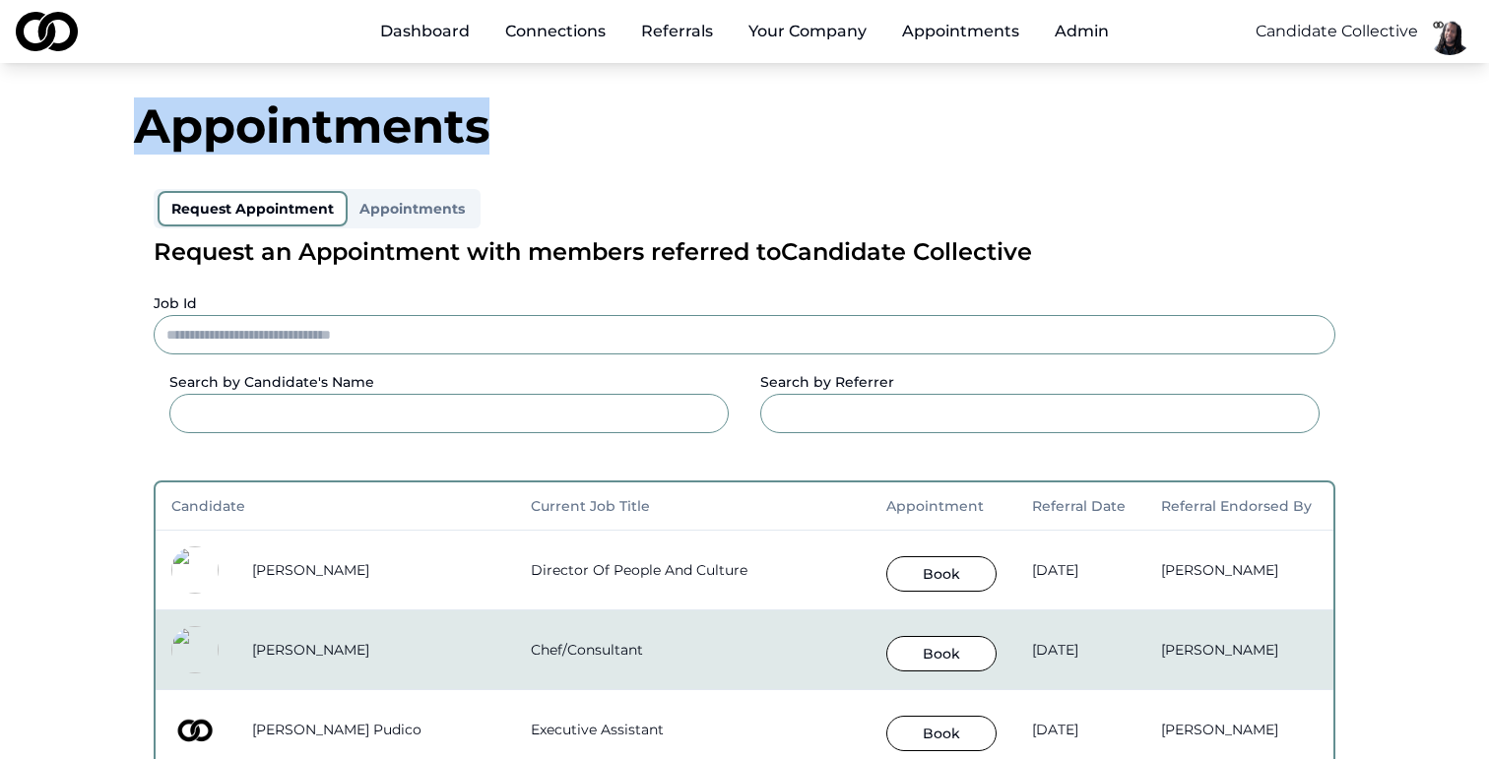
drag, startPoint x: 135, startPoint y: 121, endPoint x: 565, endPoint y: 115, distance: 430.4
click at [565, 115] on div "Appointments" at bounding box center [744, 125] width 1221 height 47
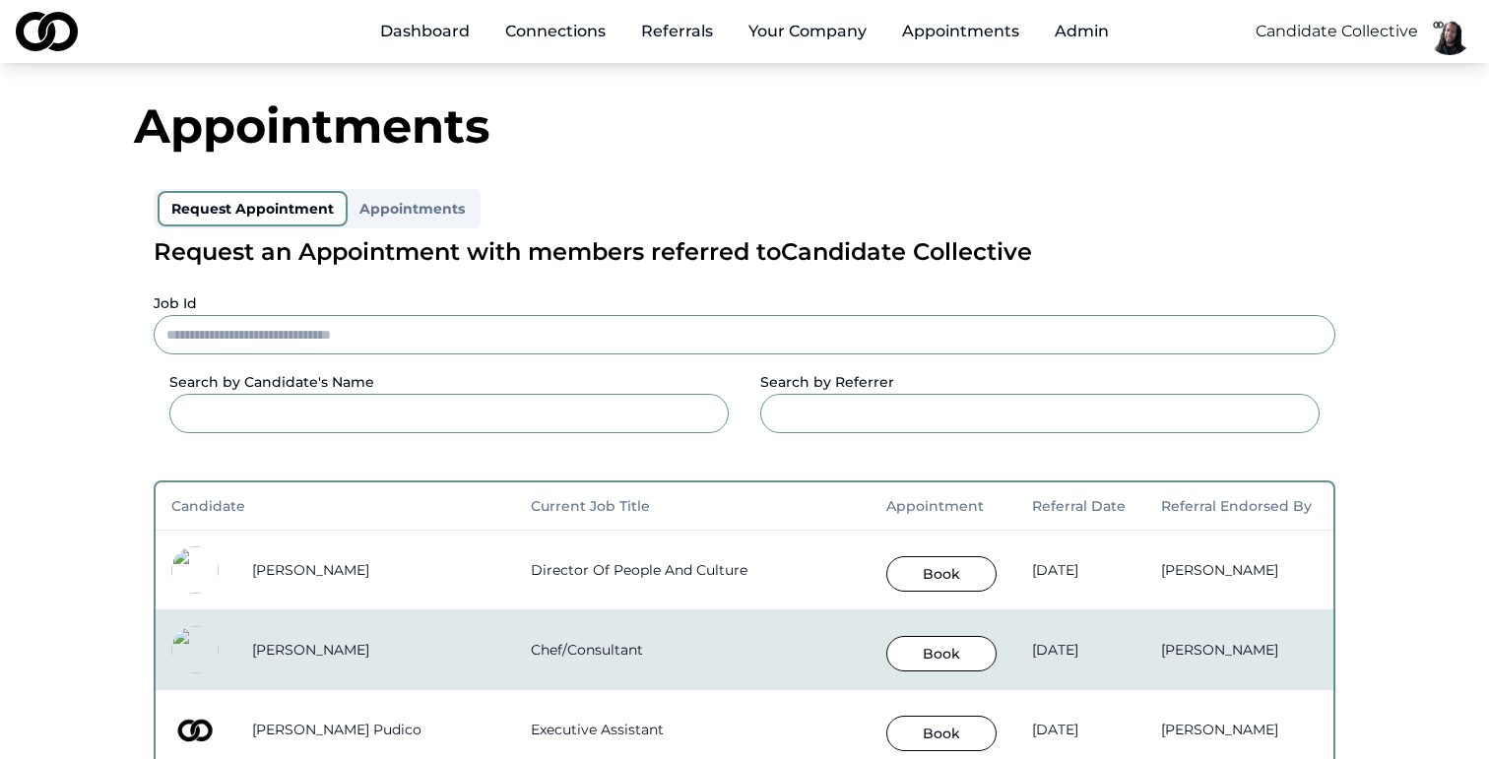
click at [508, 134] on div "Appointments" at bounding box center [744, 125] width 1221 height 47
click at [346, 140] on div "Appointments" at bounding box center [744, 125] width 1221 height 47
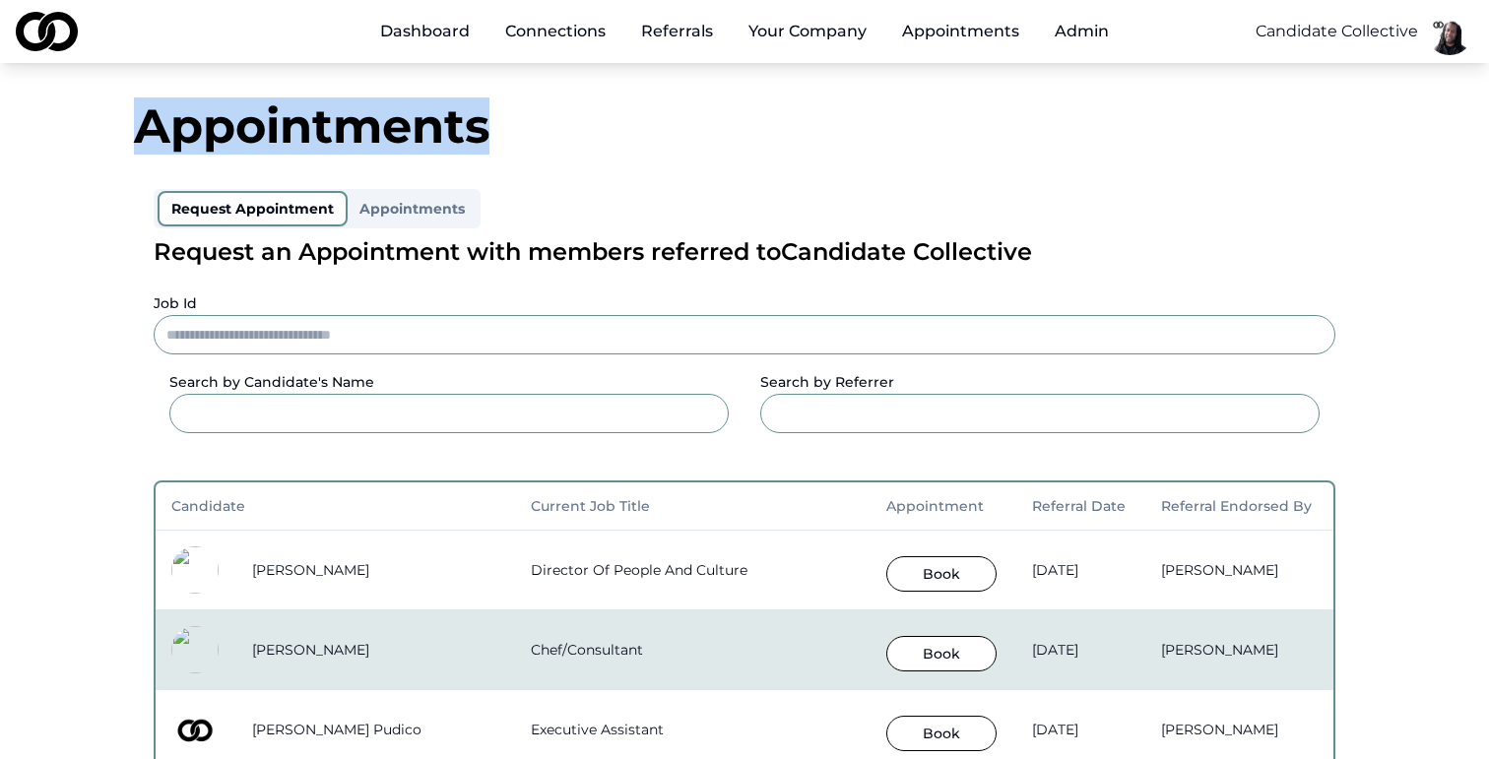
click at [346, 140] on div "Appointments" at bounding box center [744, 125] width 1221 height 47
click at [250, 130] on div "Appointments" at bounding box center [744, 125] width 1221 height 47
drag, startPoint x: 137, startPoint y: 128, endPoint x: 494, endPoint y: 127, distance: 357.5
click at [494, 127] on div "Appointments" at bounding box center [744, 125] width 1221 height 47
click at [393, 217] on button "Appointments" at bounding box center [412, 209] width 129 height 32
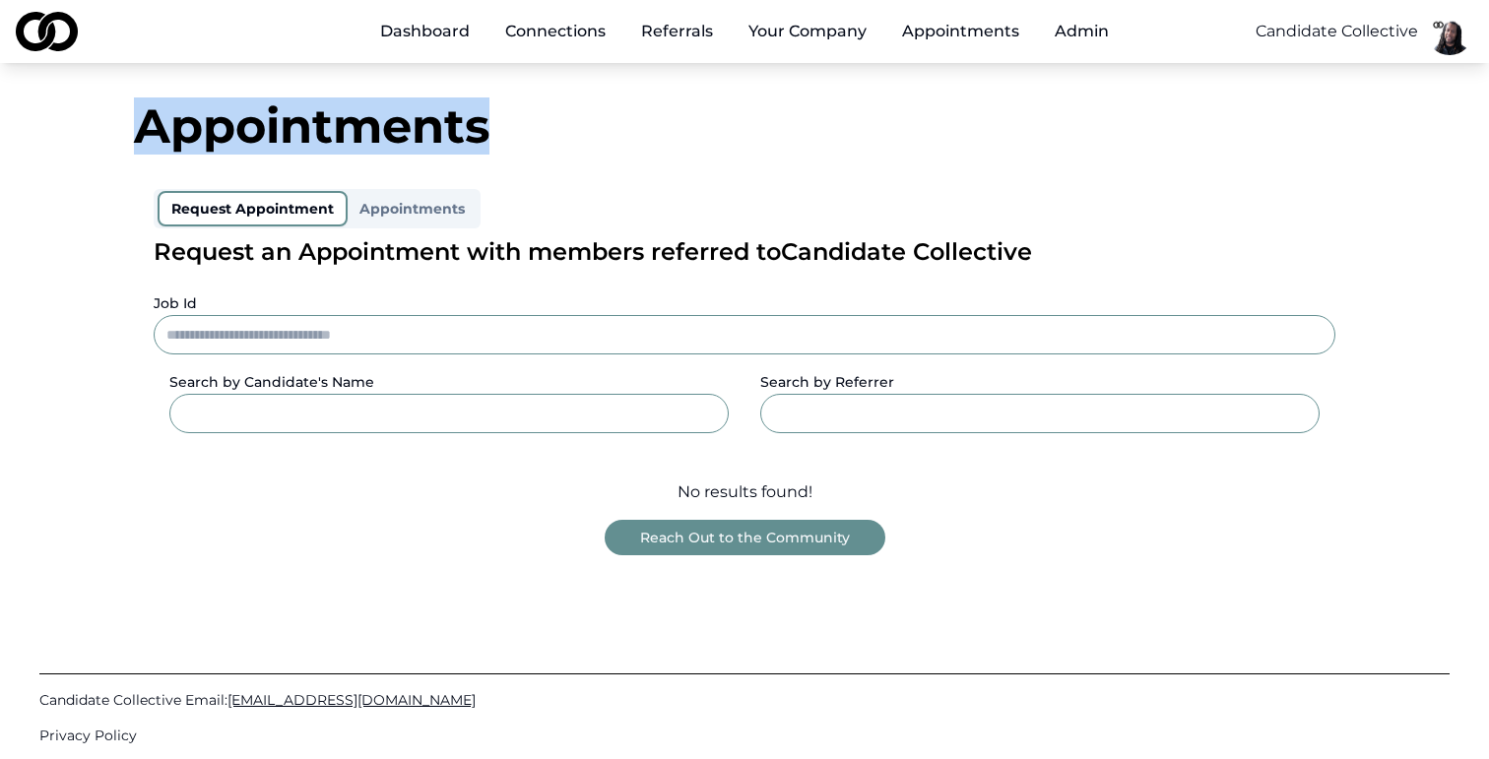
click at [295, 217] on button "Request Appointment" at bounding box center [253, 208] width 190 height 35
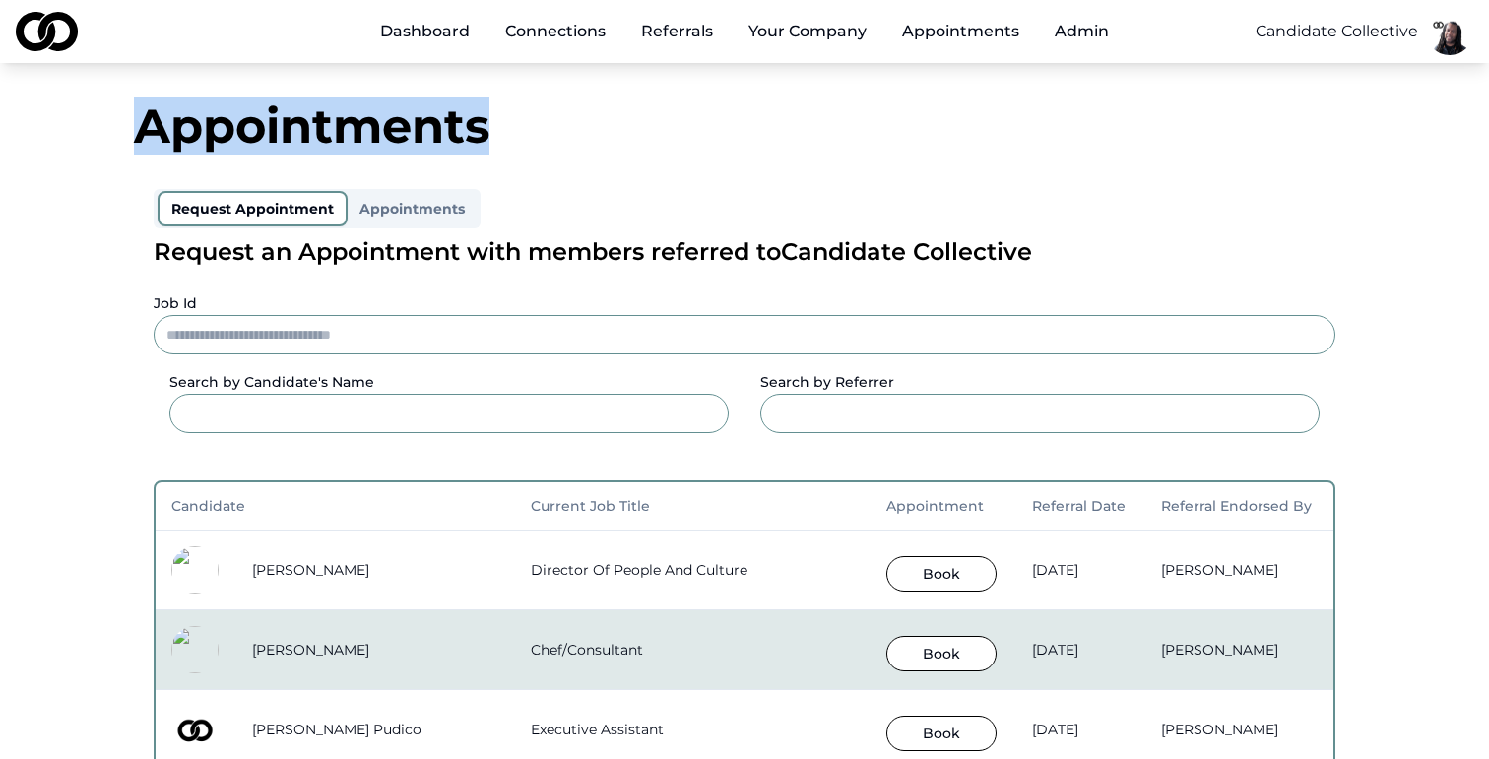
click at [416, 129] on div "Appointments" at bounding box center [744, 125] width 1221 height 47
